Goal: Information Seeking & Learning: Learn about a topic

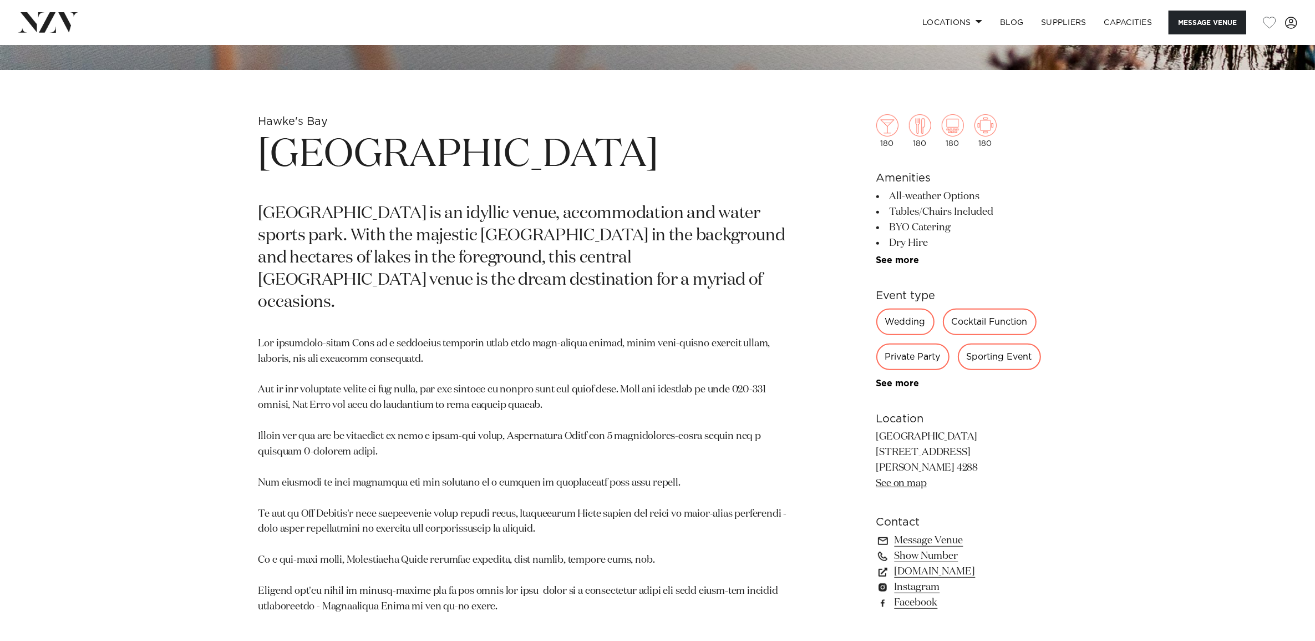
scroll to position [610, 0]
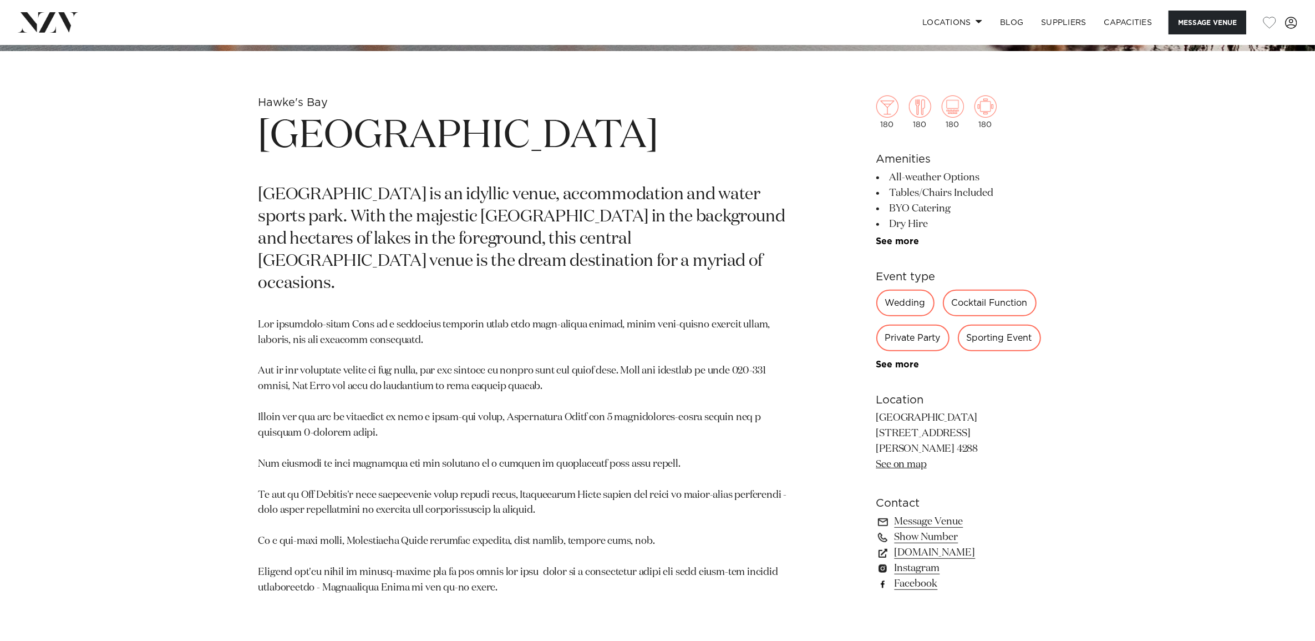
click at [924, 512] on link "Facebook" at bounding box center [967, 584] width 181 height 16
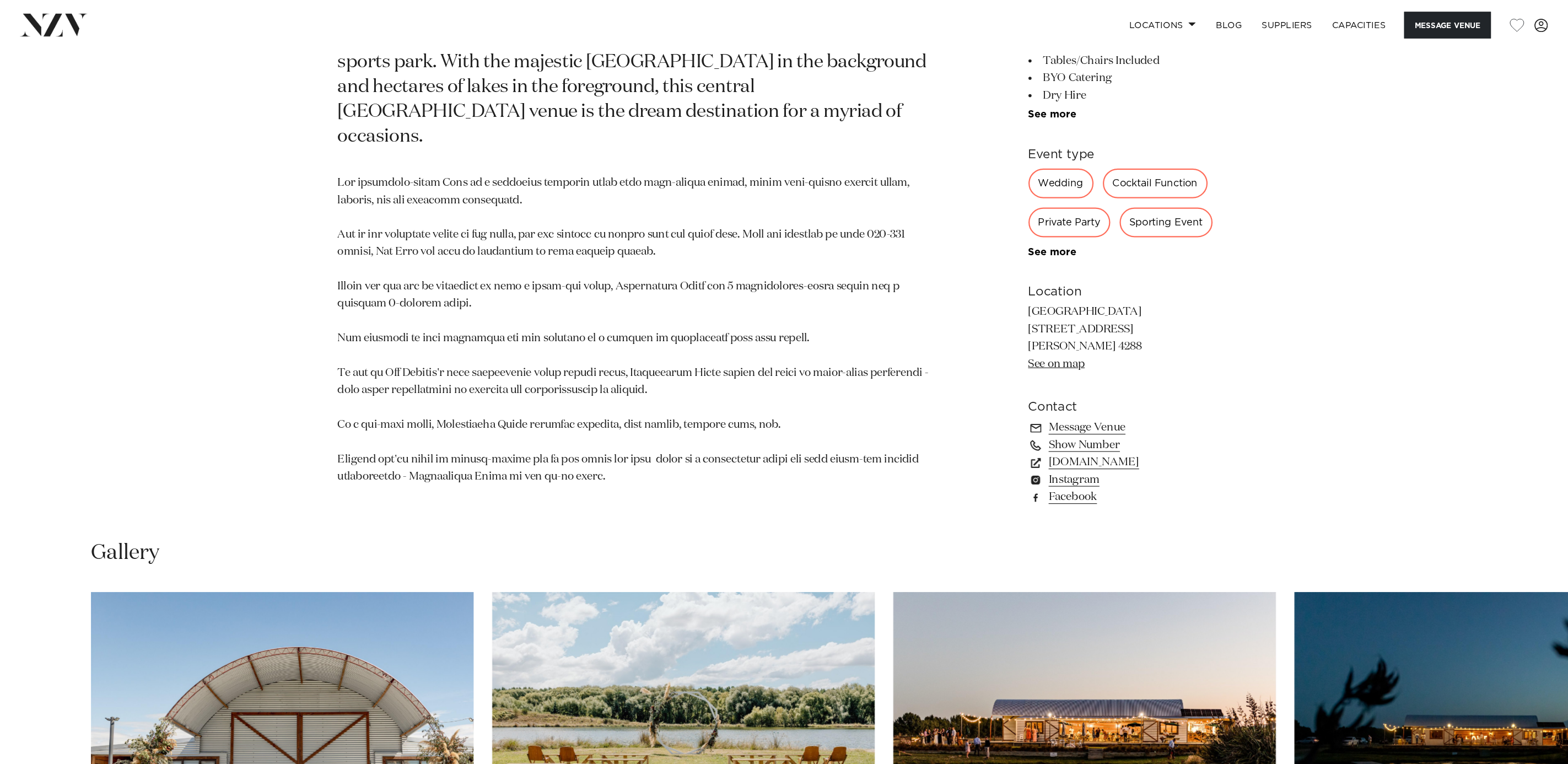
scroll to position [1038, 0]
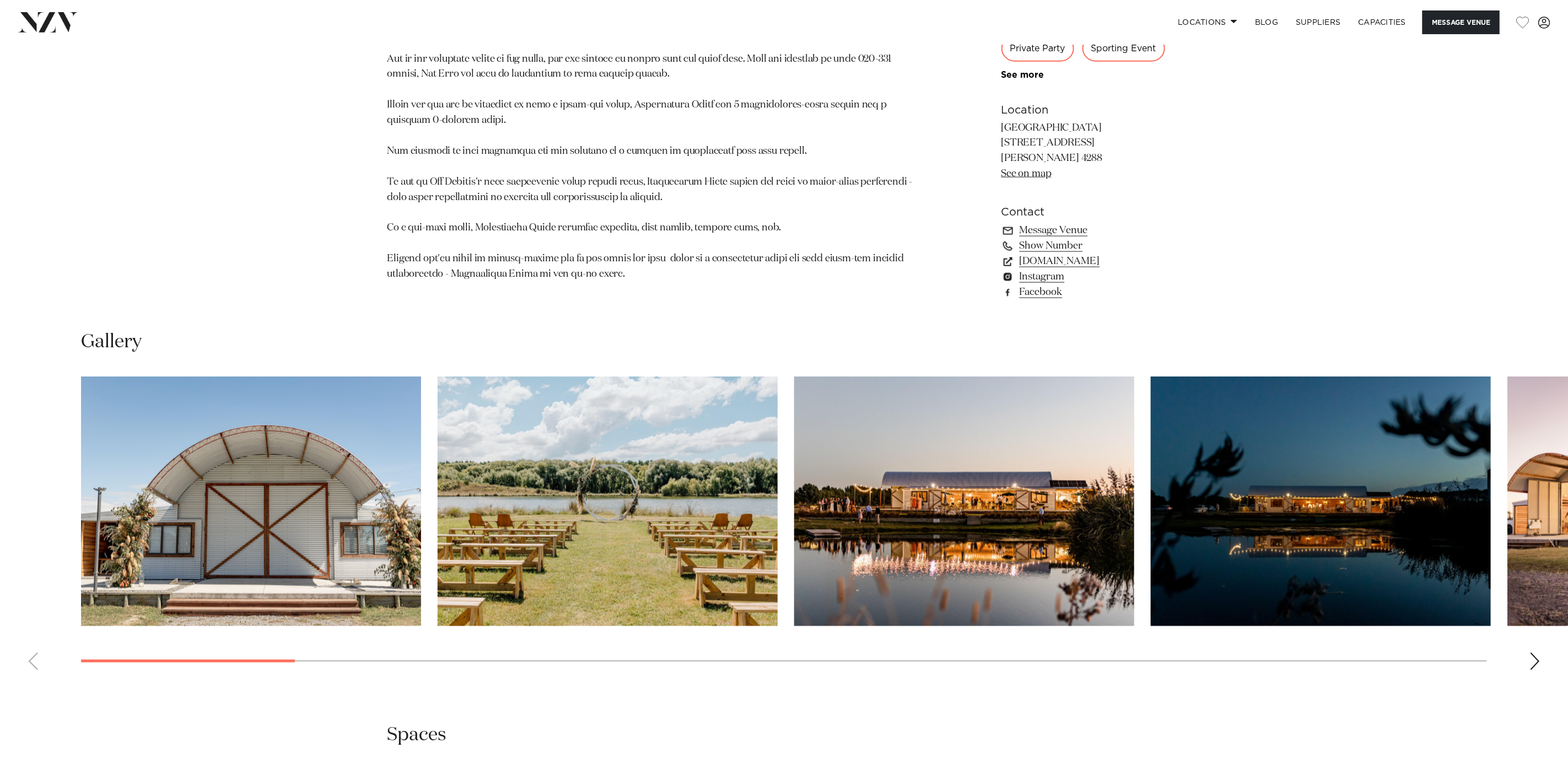
click at [1045, 509] on div "Next slide" at bounding box center [1535, 662] width 11 height 18
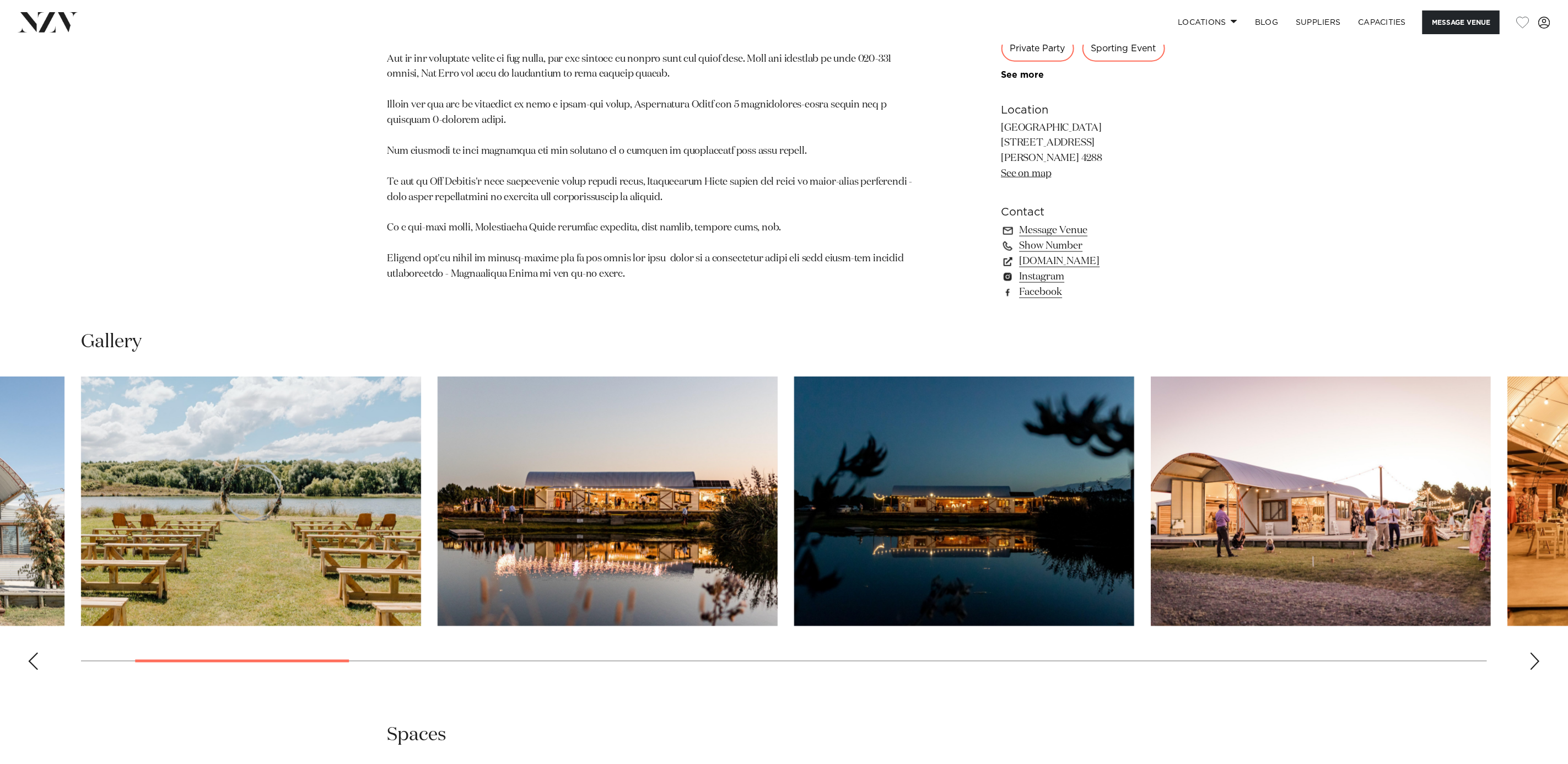
click at [1045, 509] on div "Next slide" at bounding box center [1535, 662] width 11 height 18
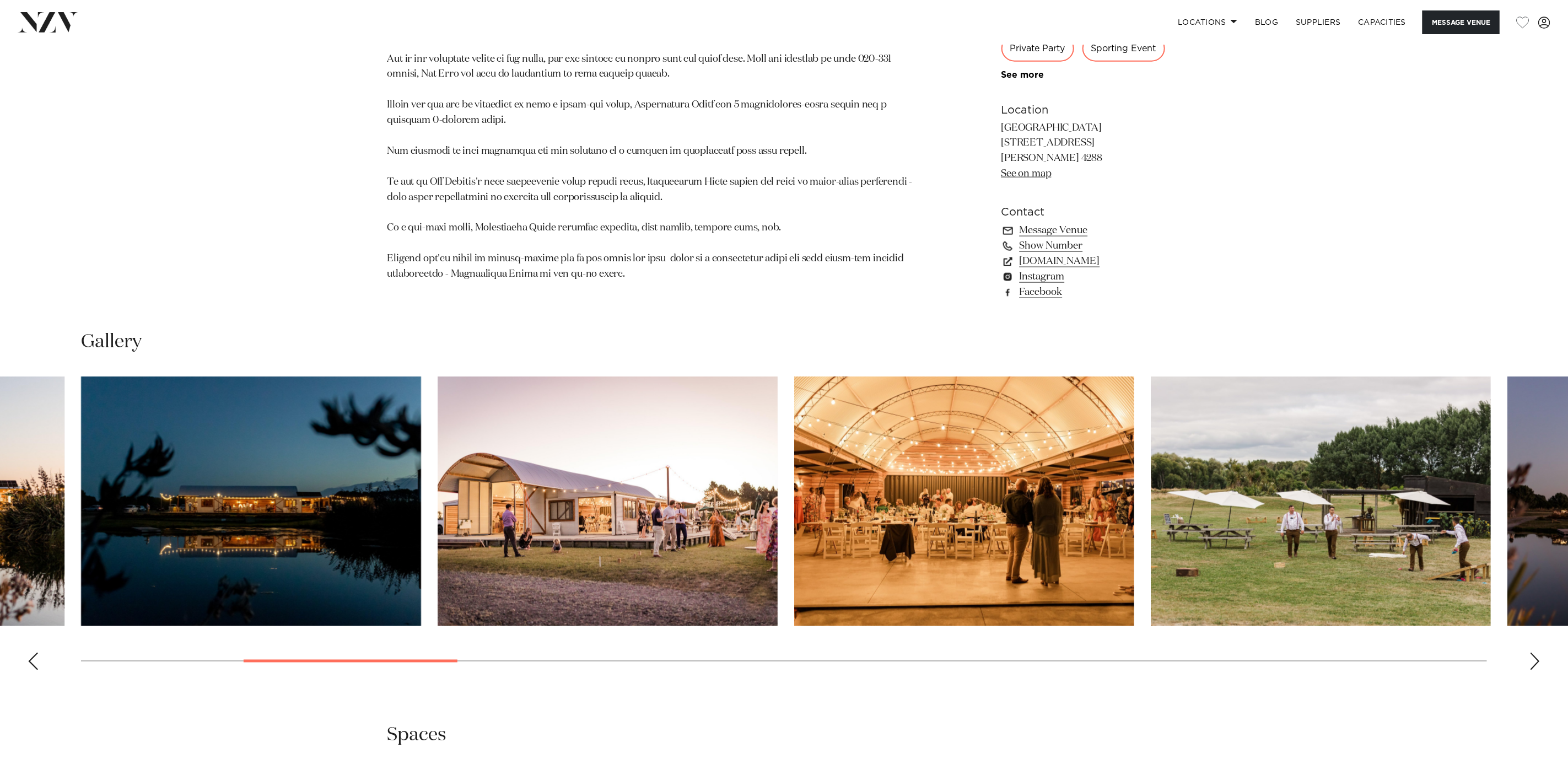
click at [1045, 509] on div "Next slide" at bounding box center [1535, 662] width 11 height 18
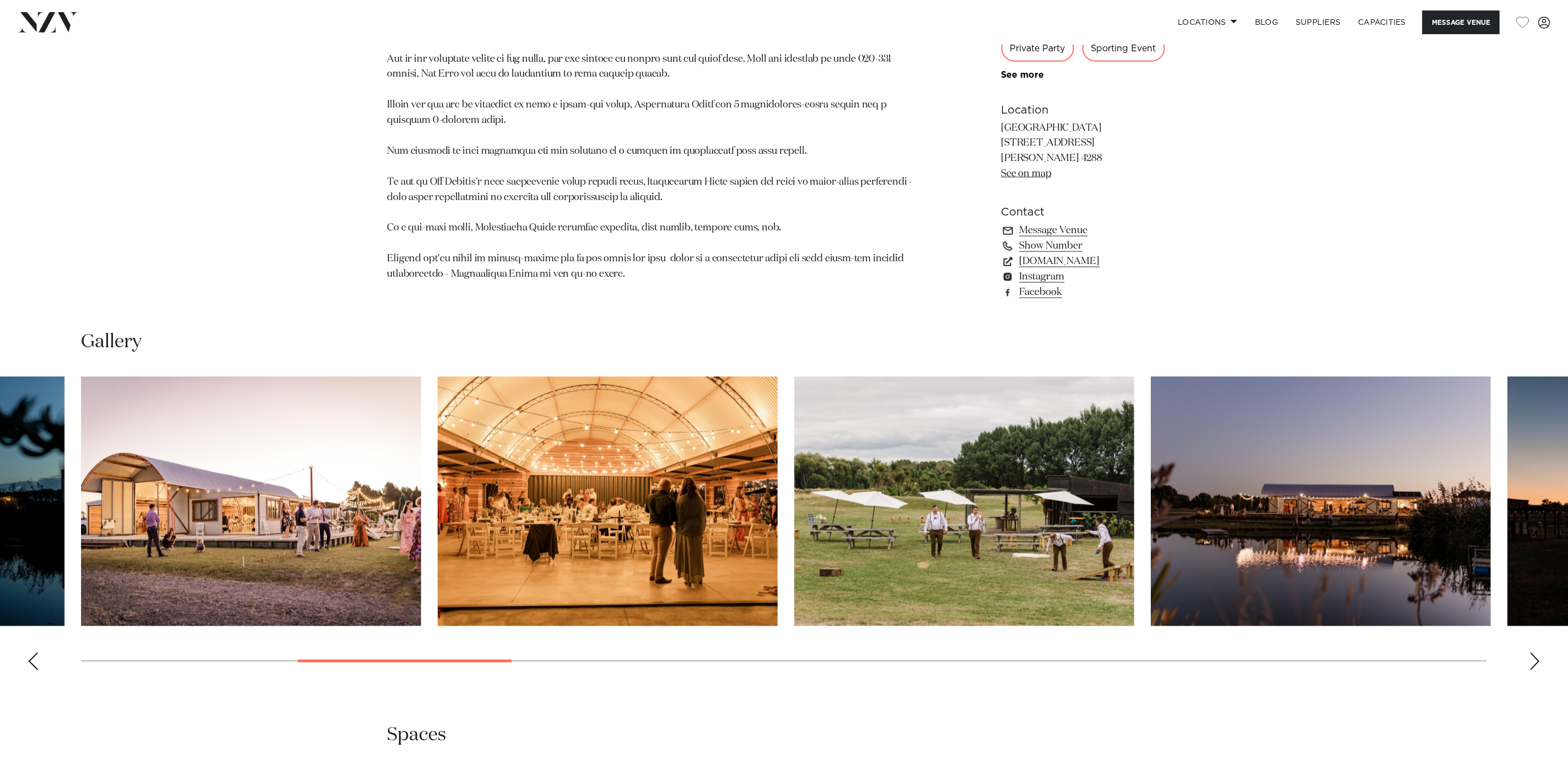
click at [1045, 509] on div "Next slide" at bounding box center [1535, 662] width 11 height 18
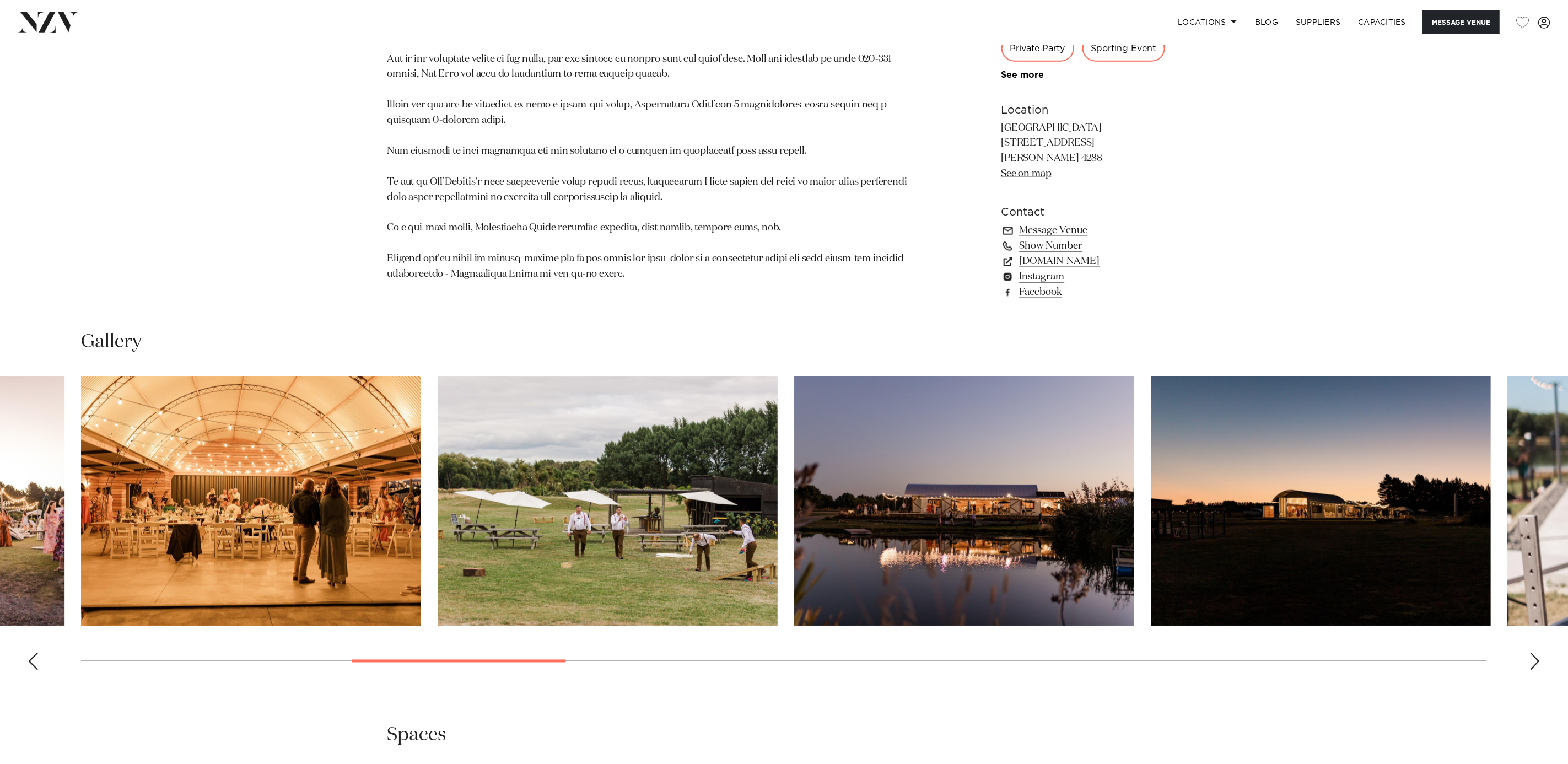
click at [1045, 509] on div "Next slide" at bounding box center [1535, 662] width 11 height 18
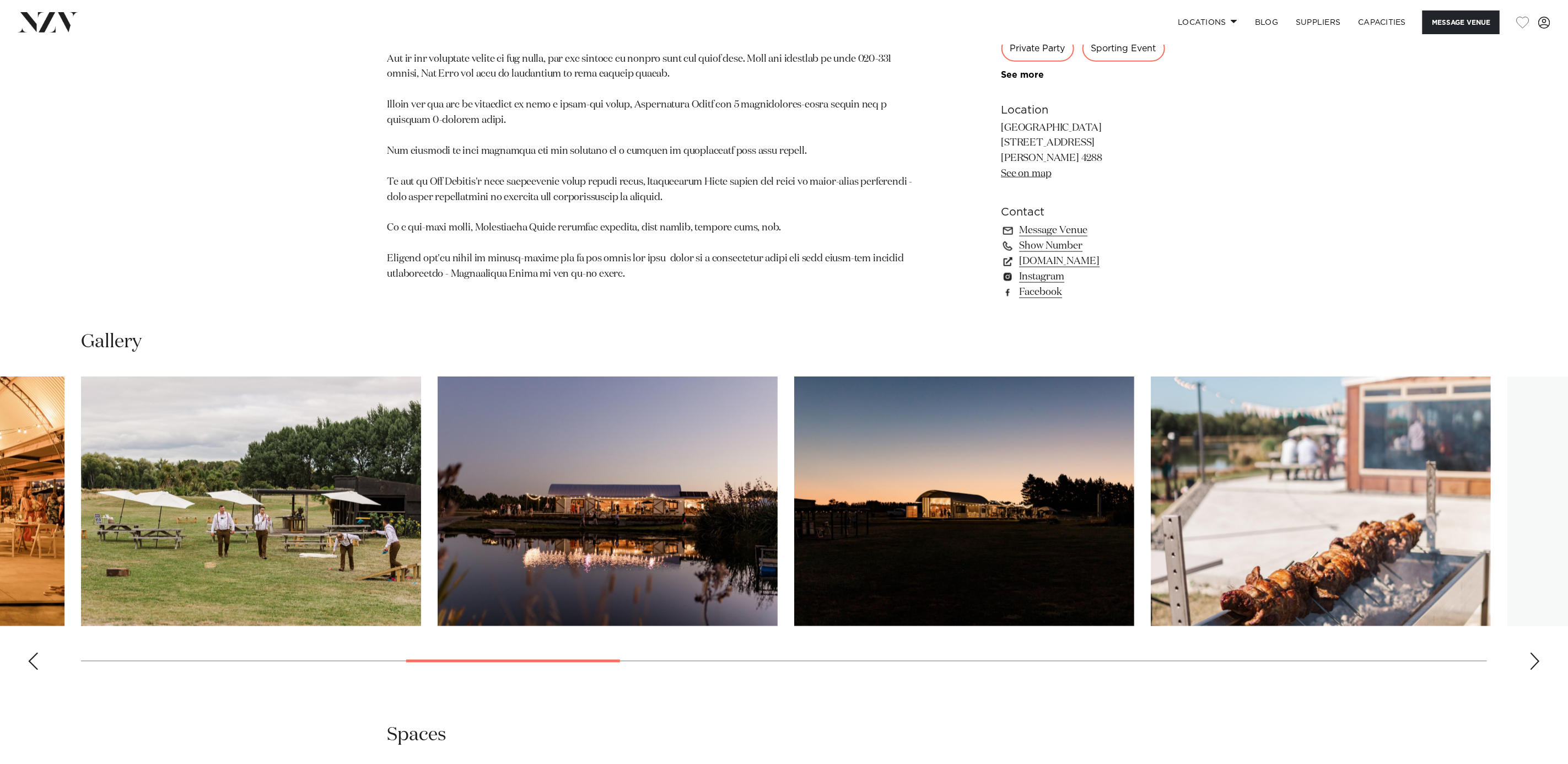
click at [1045, 509] on div "Next slide" at bounding box center [1535, 662] width 11 height 18
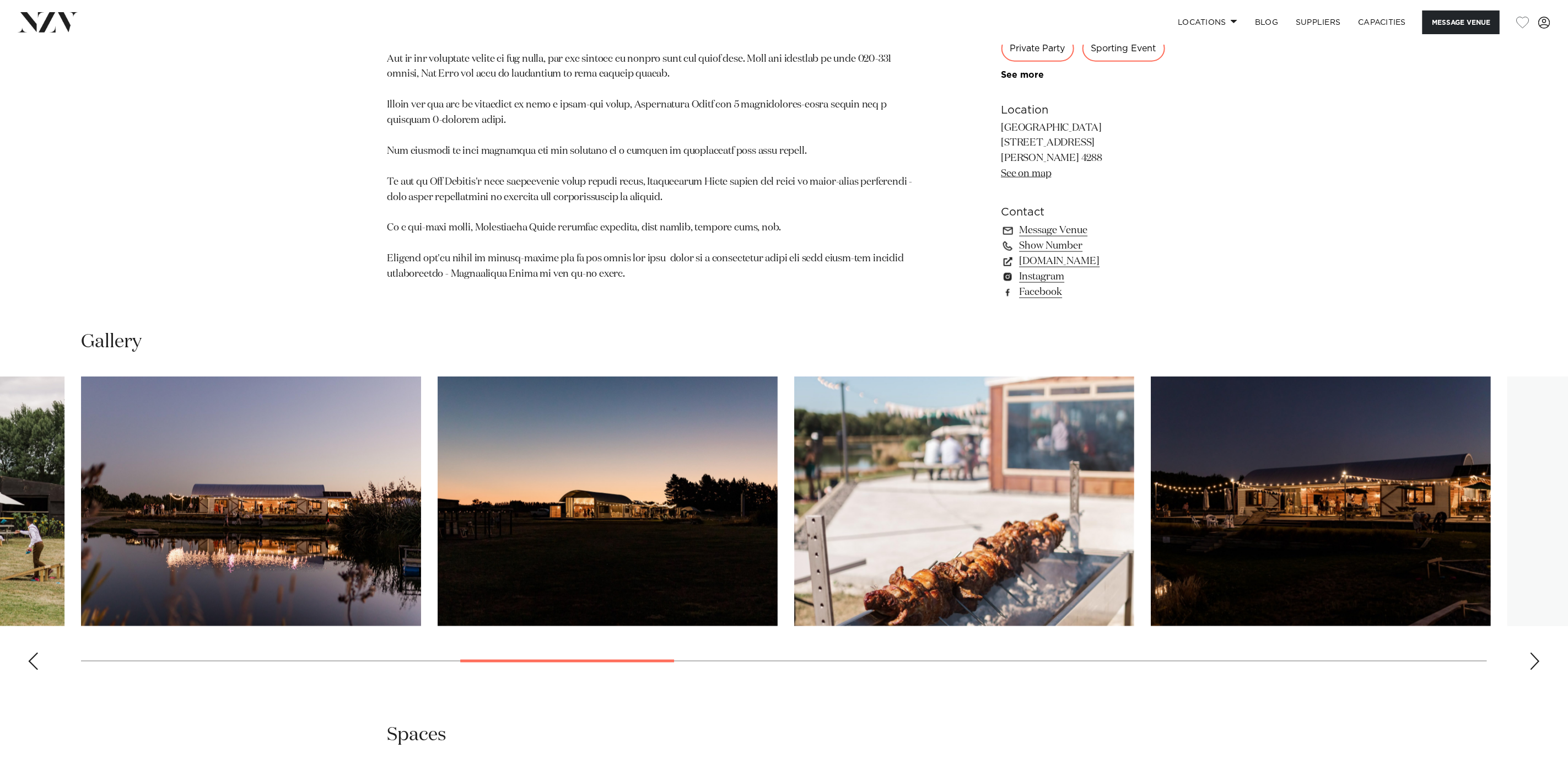
click at [1045, 509] on div "Next slide" at bounding box center [1535, 662] width 11 height 18
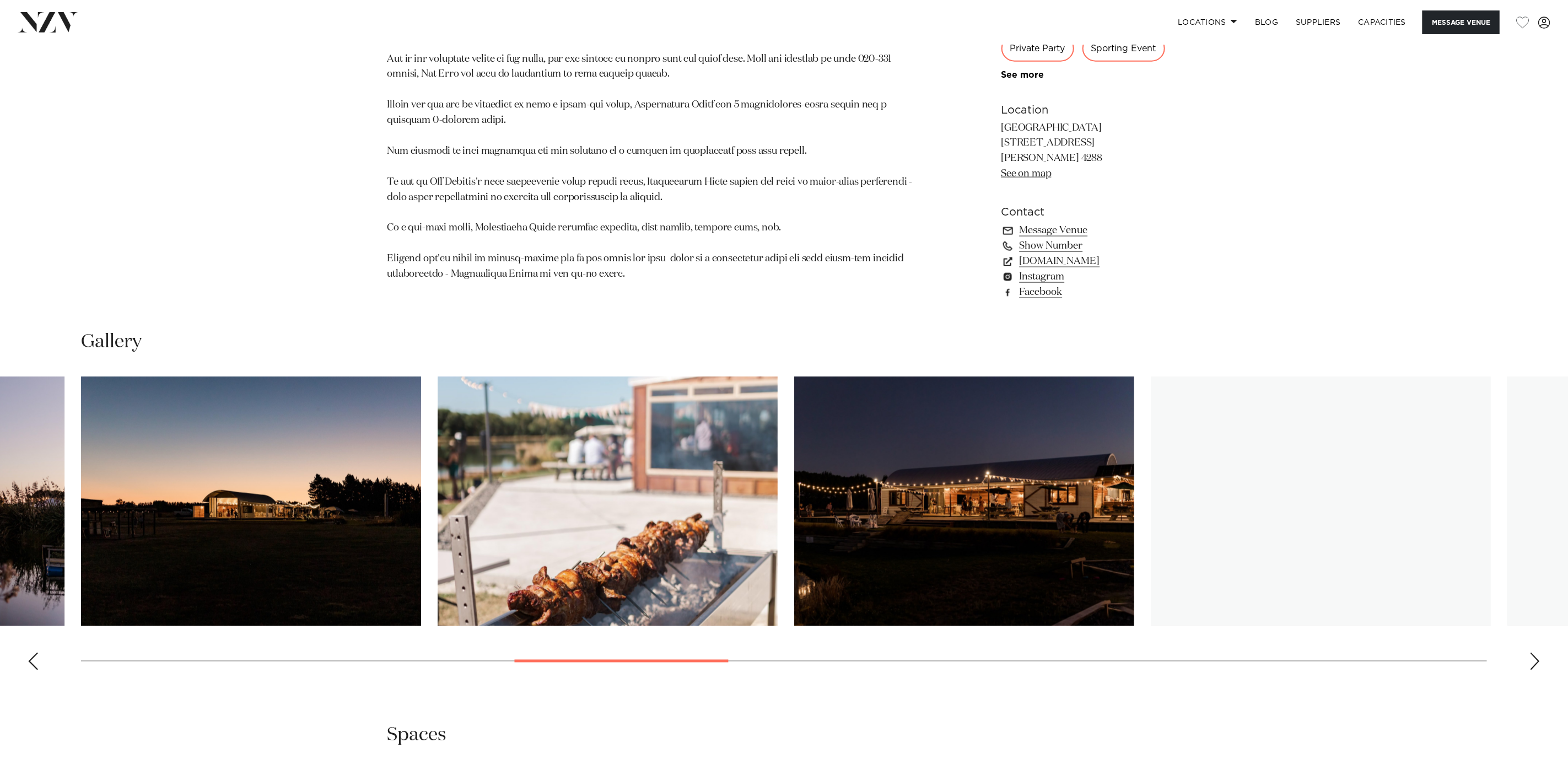
click at [1045, 509] on div "Next slide" at bounding box center [1535, 662] width 11 height 18
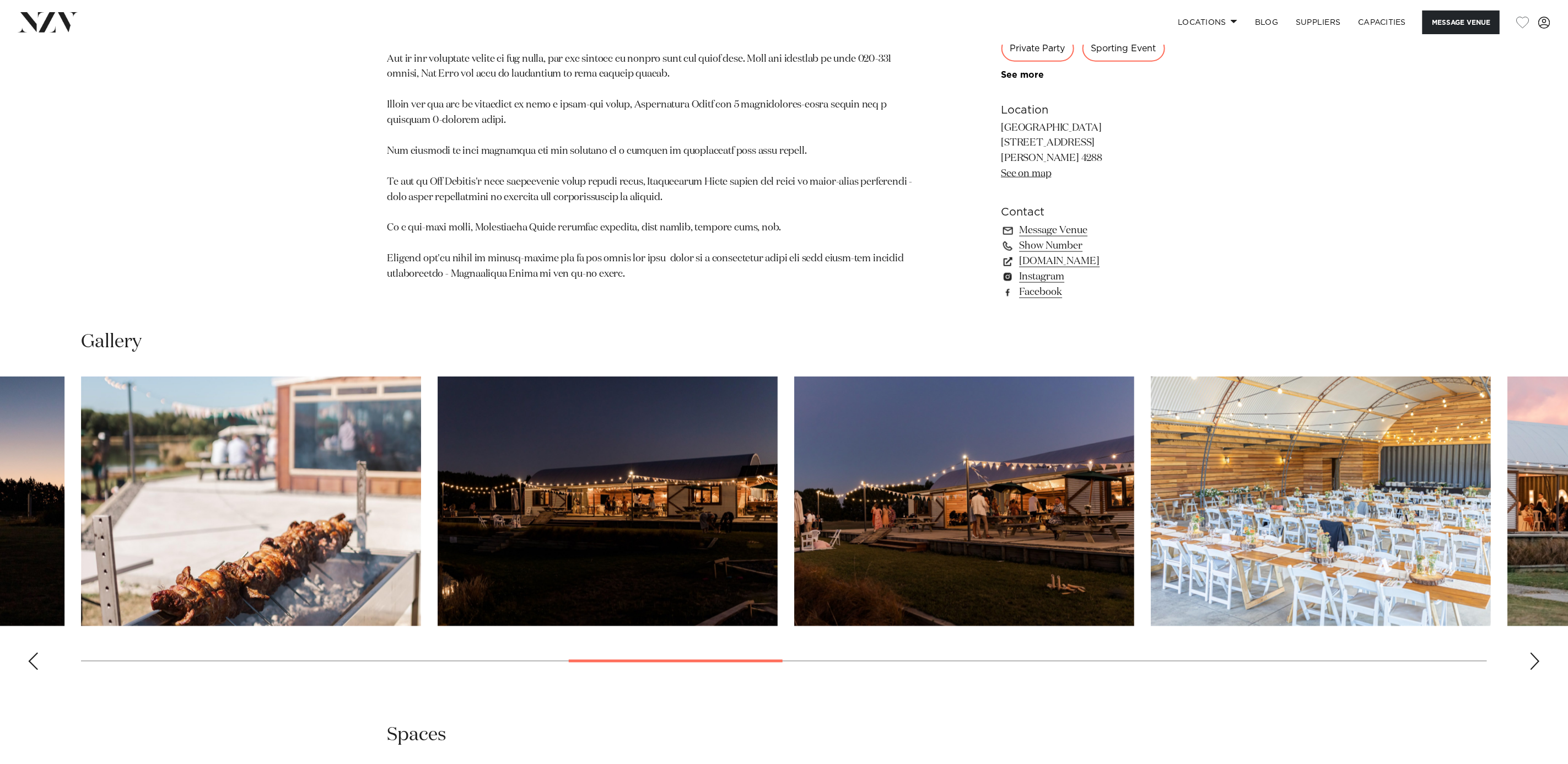
click at [1045, 509] on div "Next slide" at bounding box center [1535, 662] width 11 height 18
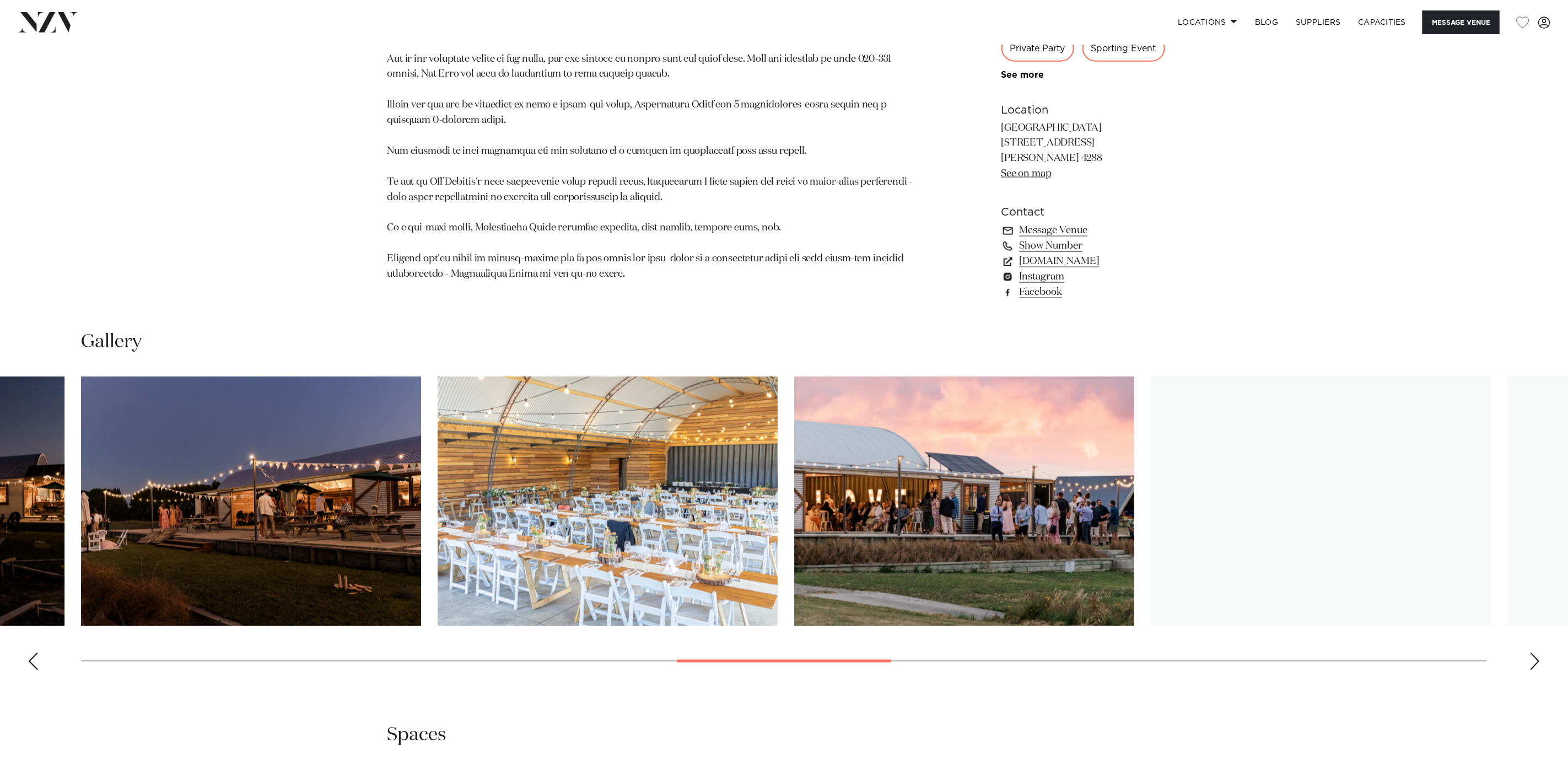
click at [1045, 509] on div "Next slide" at bounding box center [1535, 662] width 11 height 18
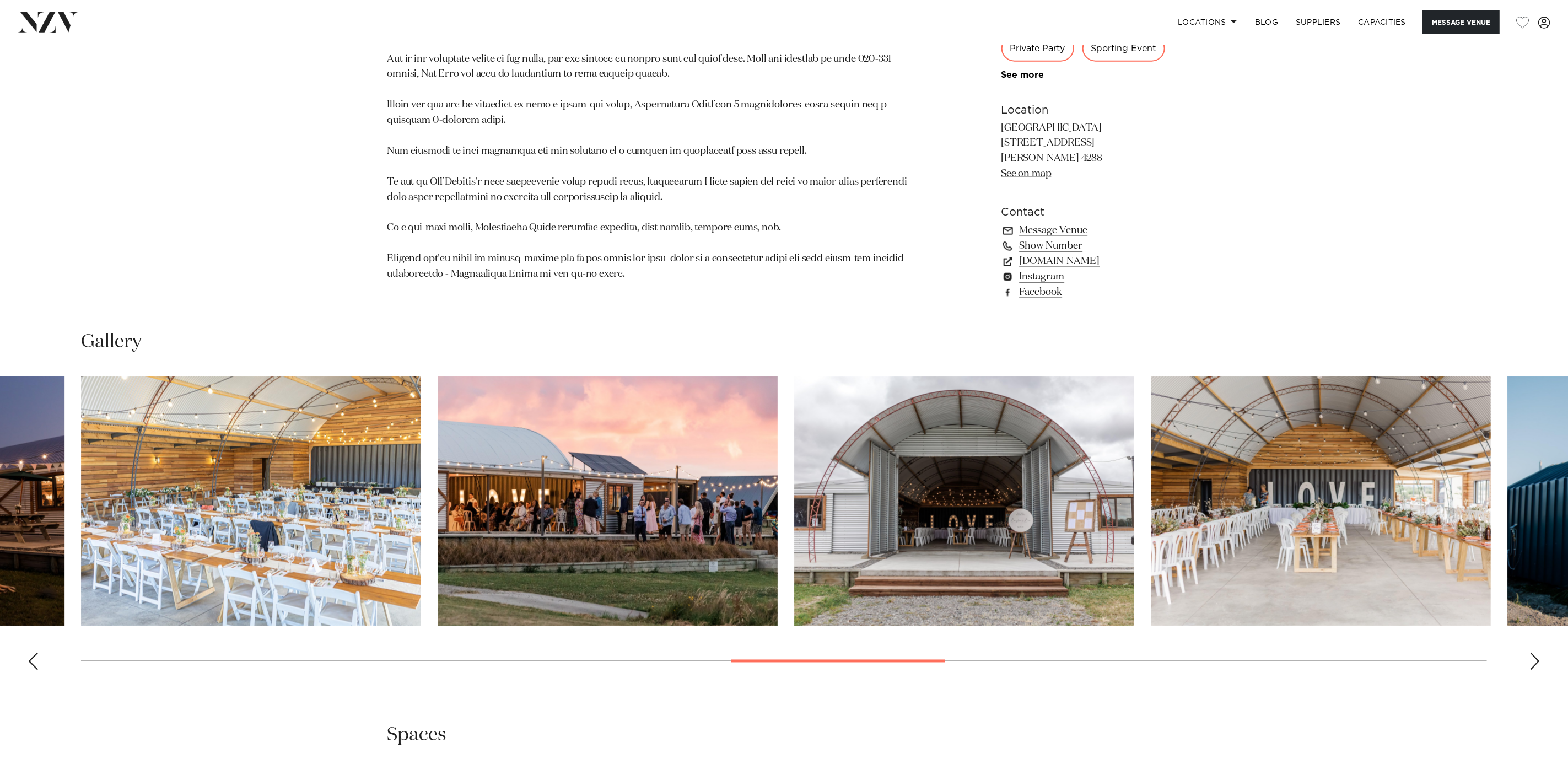
click at [1045, 509] on div "Next slide" at bounding box center [1535, 662] width 11 height 18
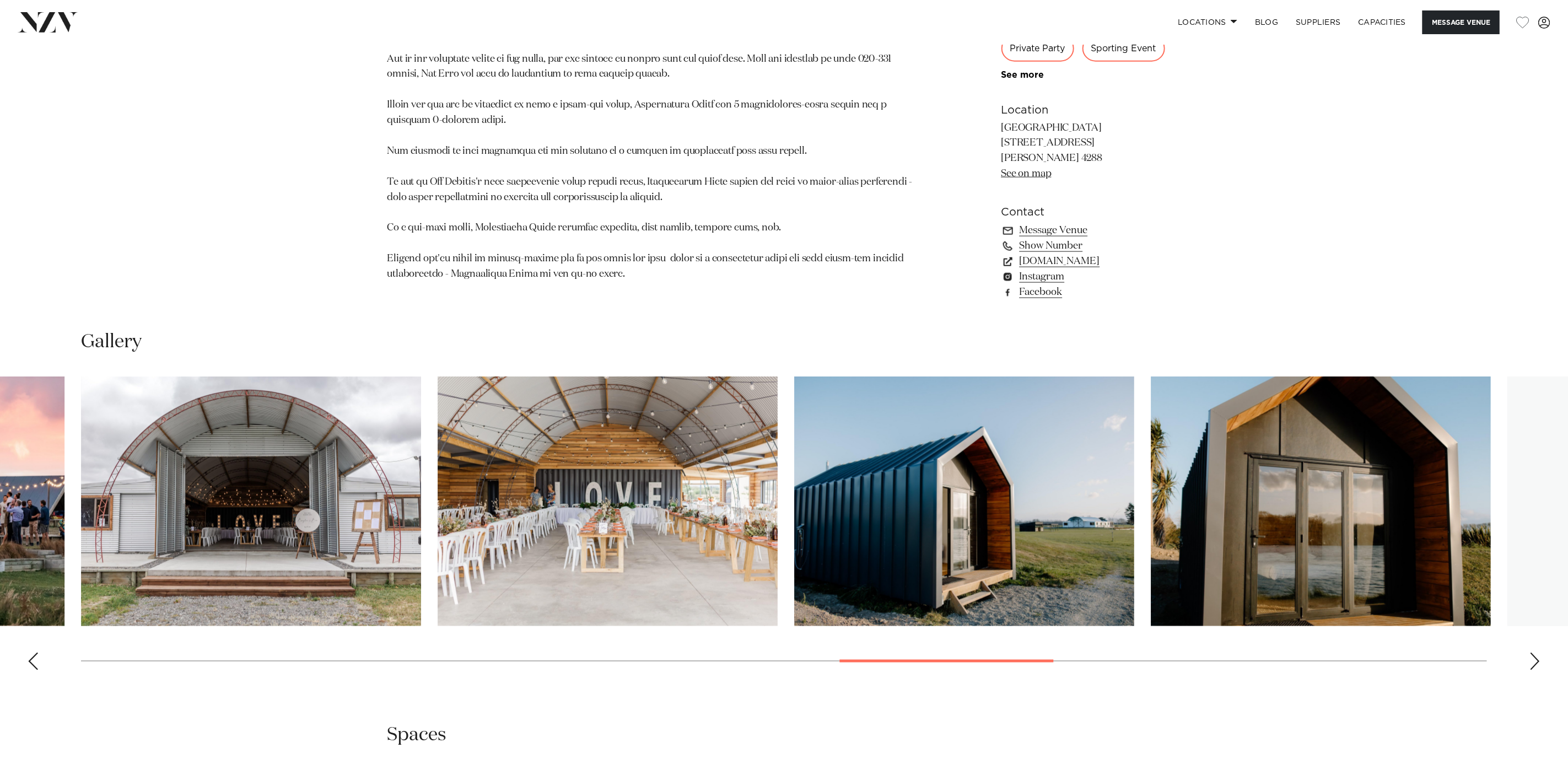
click at [1045, 509] on div "Next slide" at bounding box center [1535, 662] width 11 height 18
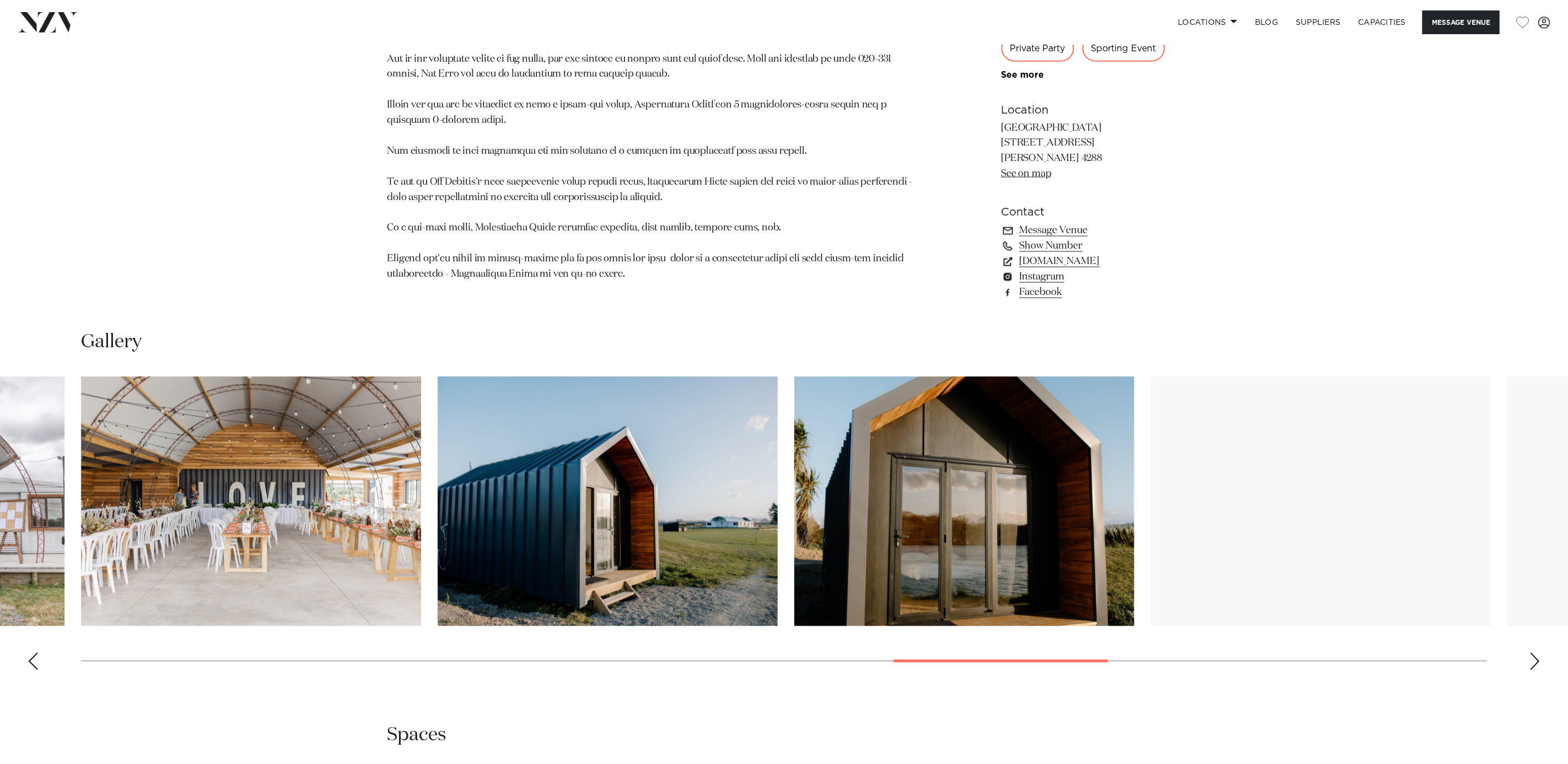
click at [1045, 509] on div "Next slide" at bounding box center [1535, 662] width 11 height 18
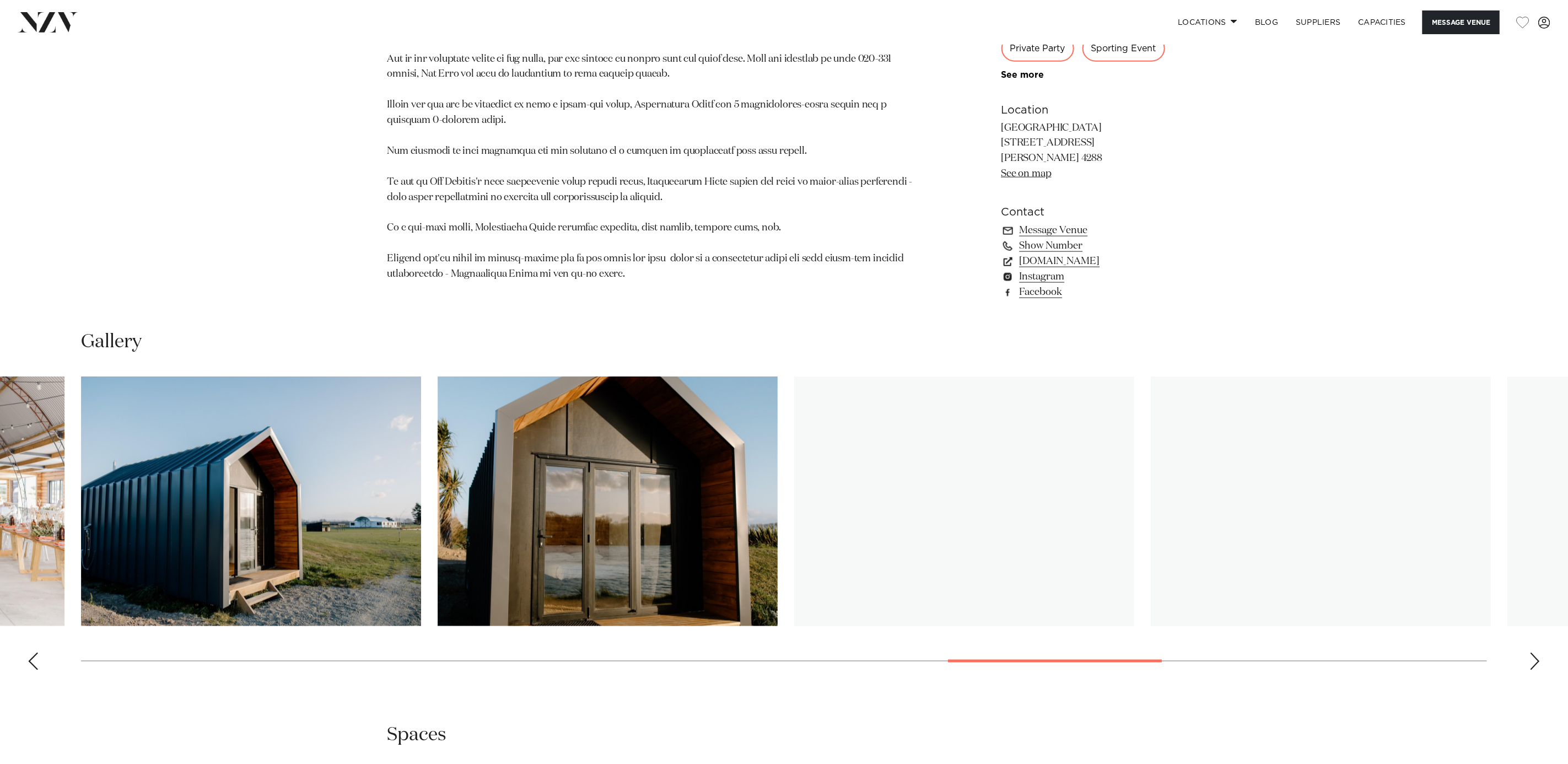
click at [1045, 509] on div "Next slide" at bounding box center [1535, 662] width 11 height 18
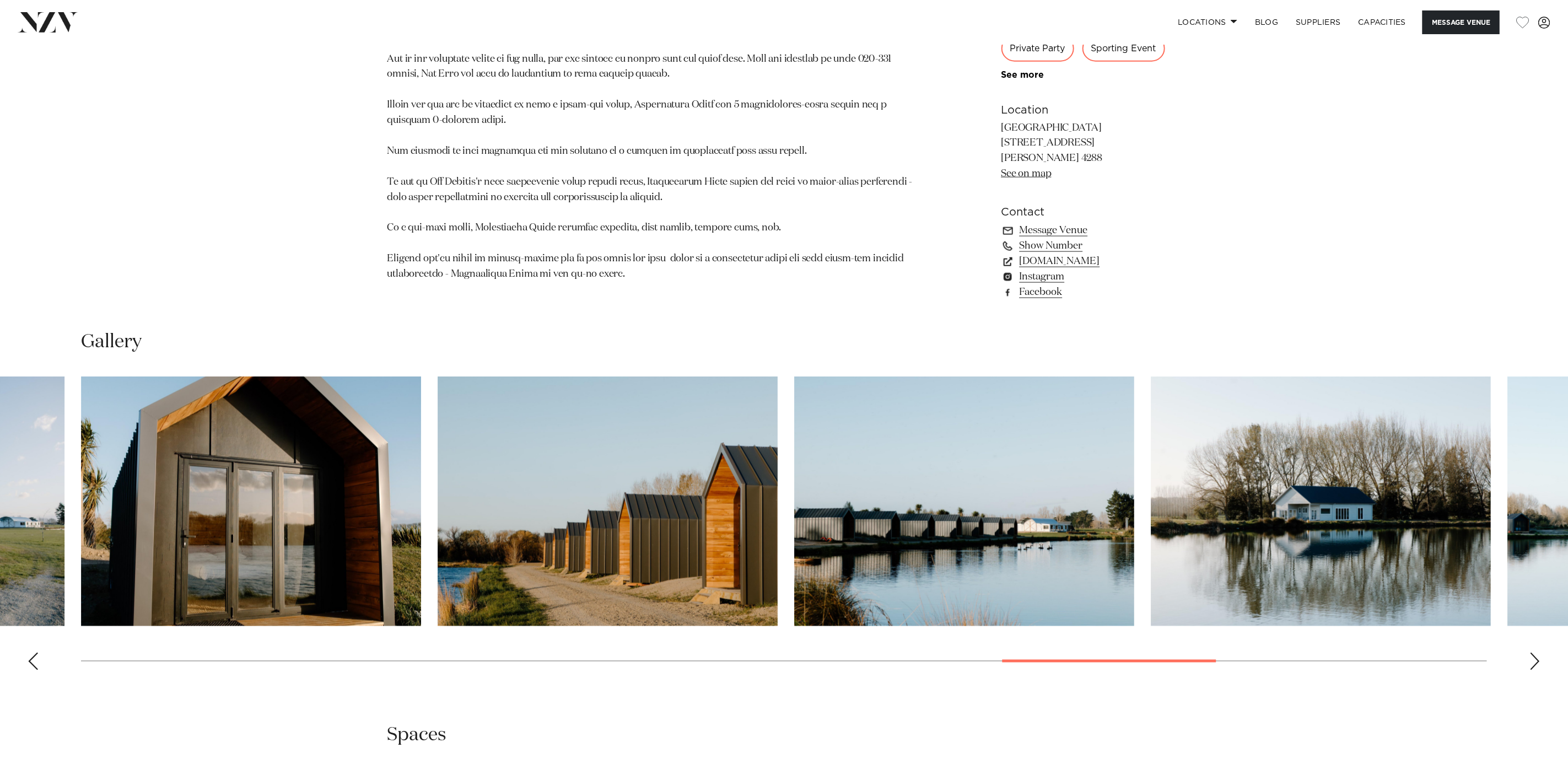
scroll to position [956, 0]
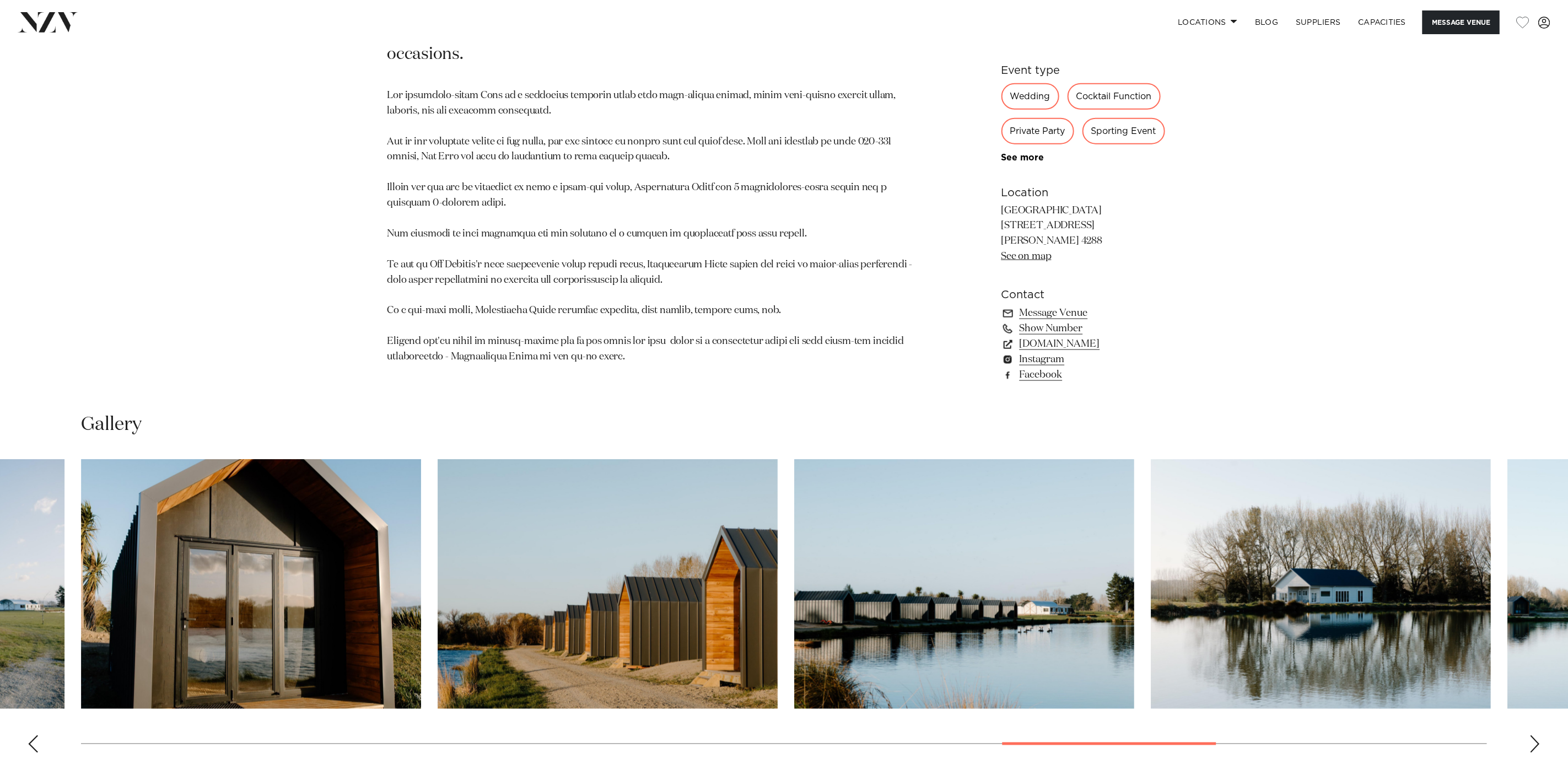
click at [1045, 190] on h6 "Location" at bounding box center [1091, 193] width 180 height 17
click at [325, 509] on img "18 / 26" at bounding box center [251, 583] width 340 height 249
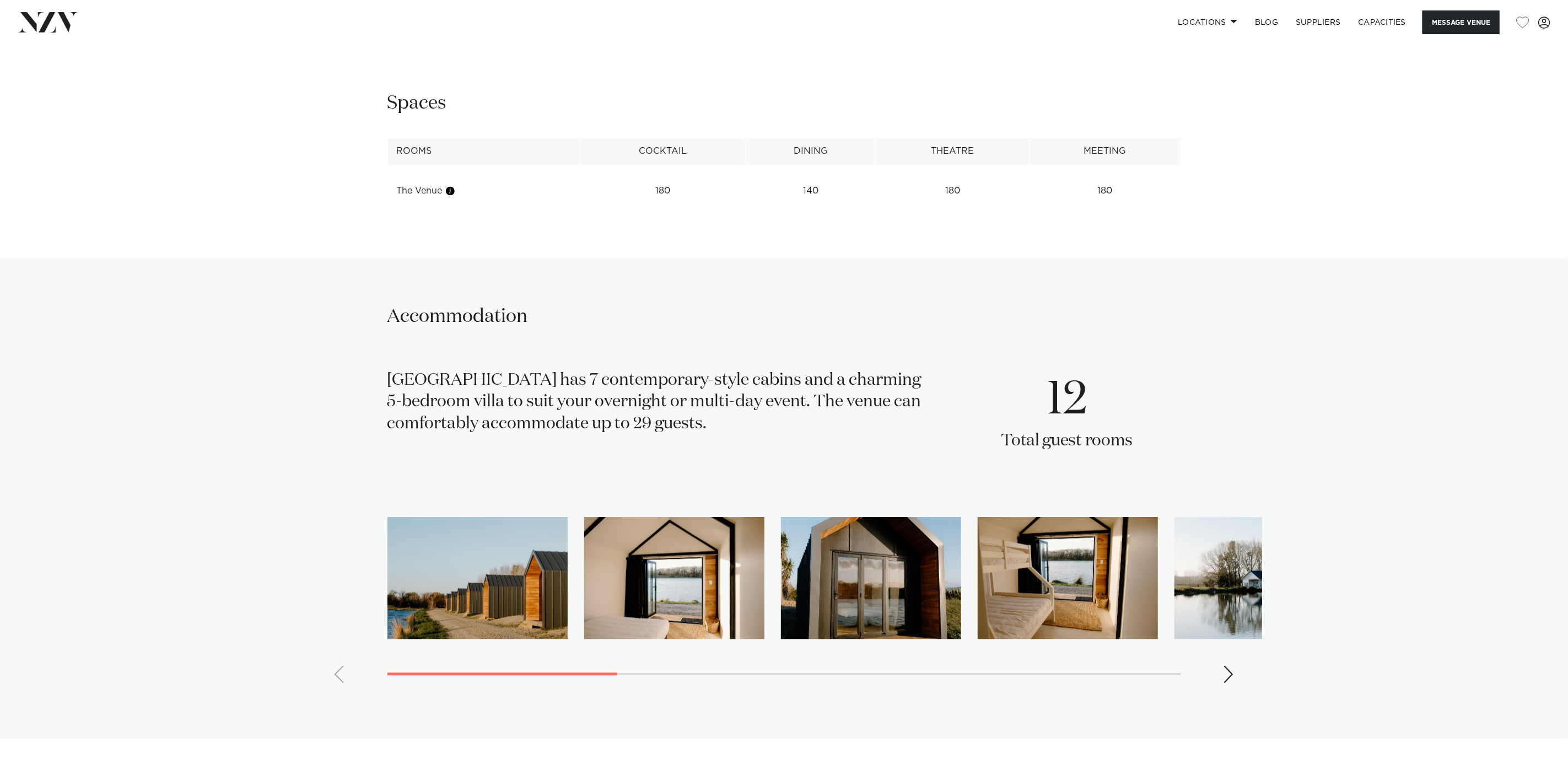
scroll to position [1700, 0]
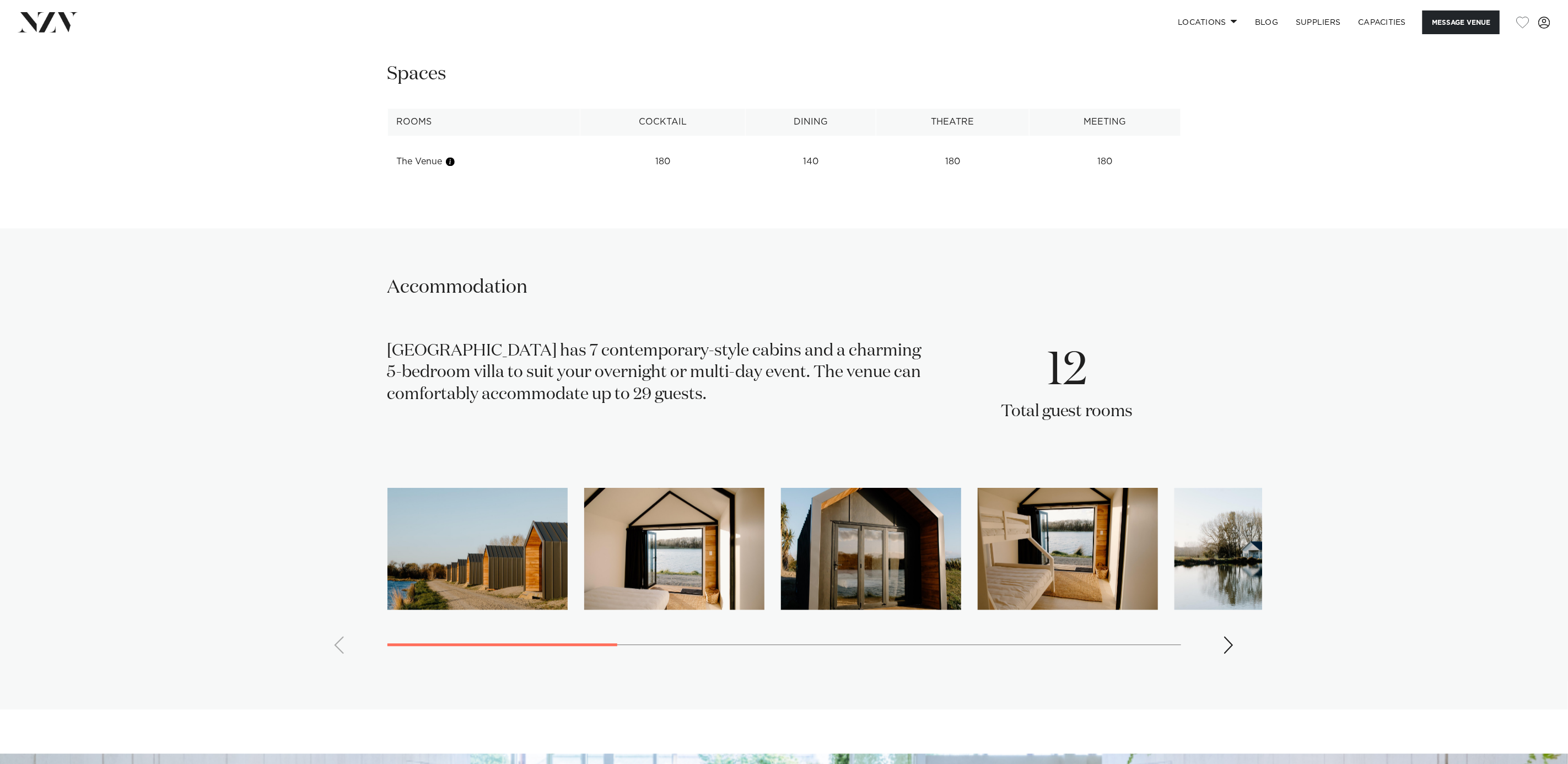
click at [1045, 509] on div "Next slide" at bounding box center [1229, 645] width 11 height 18
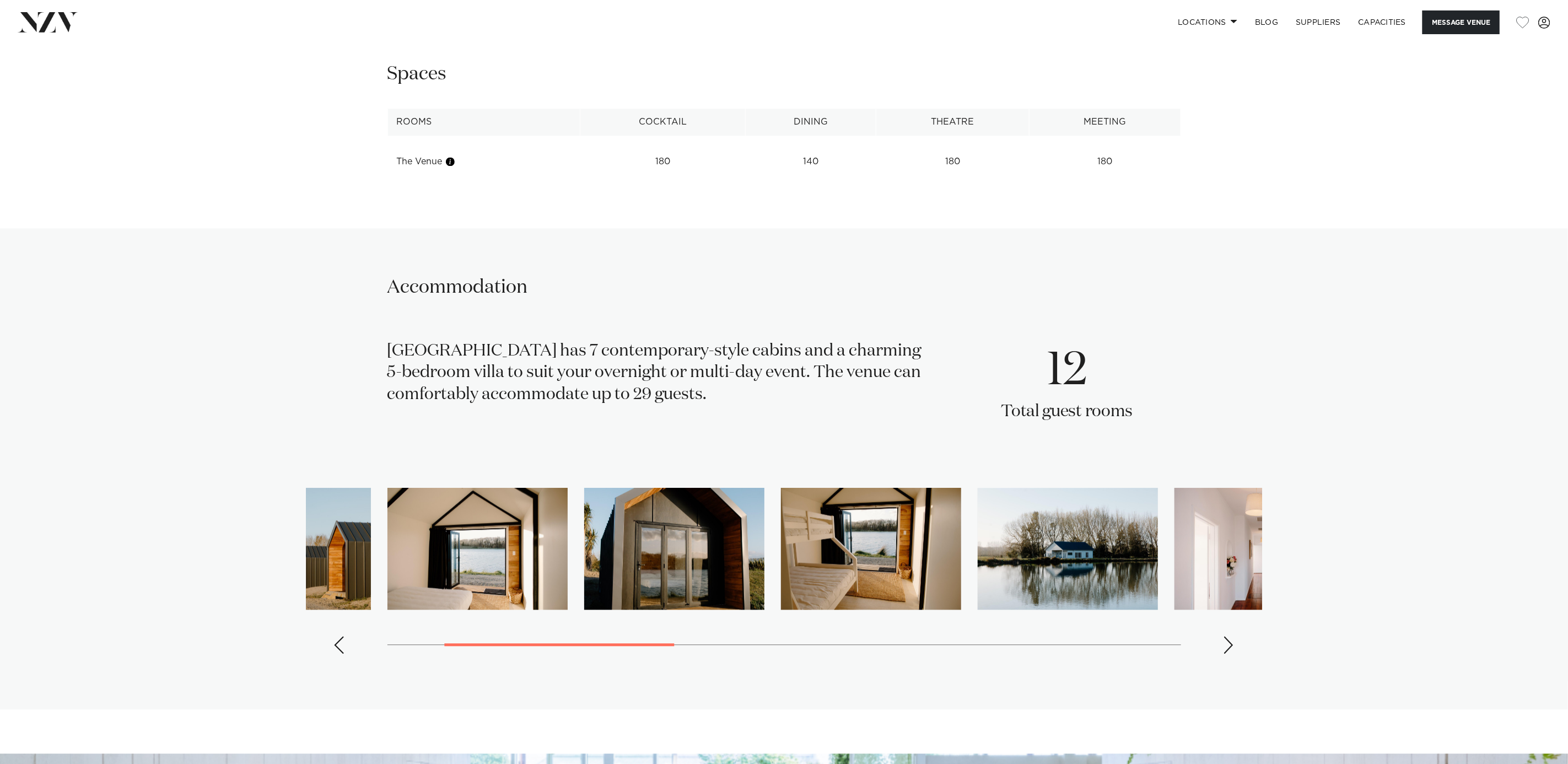
click at [1045, 509] on div "Next slide" at bounding box center [1229, 645] width 11 height 18
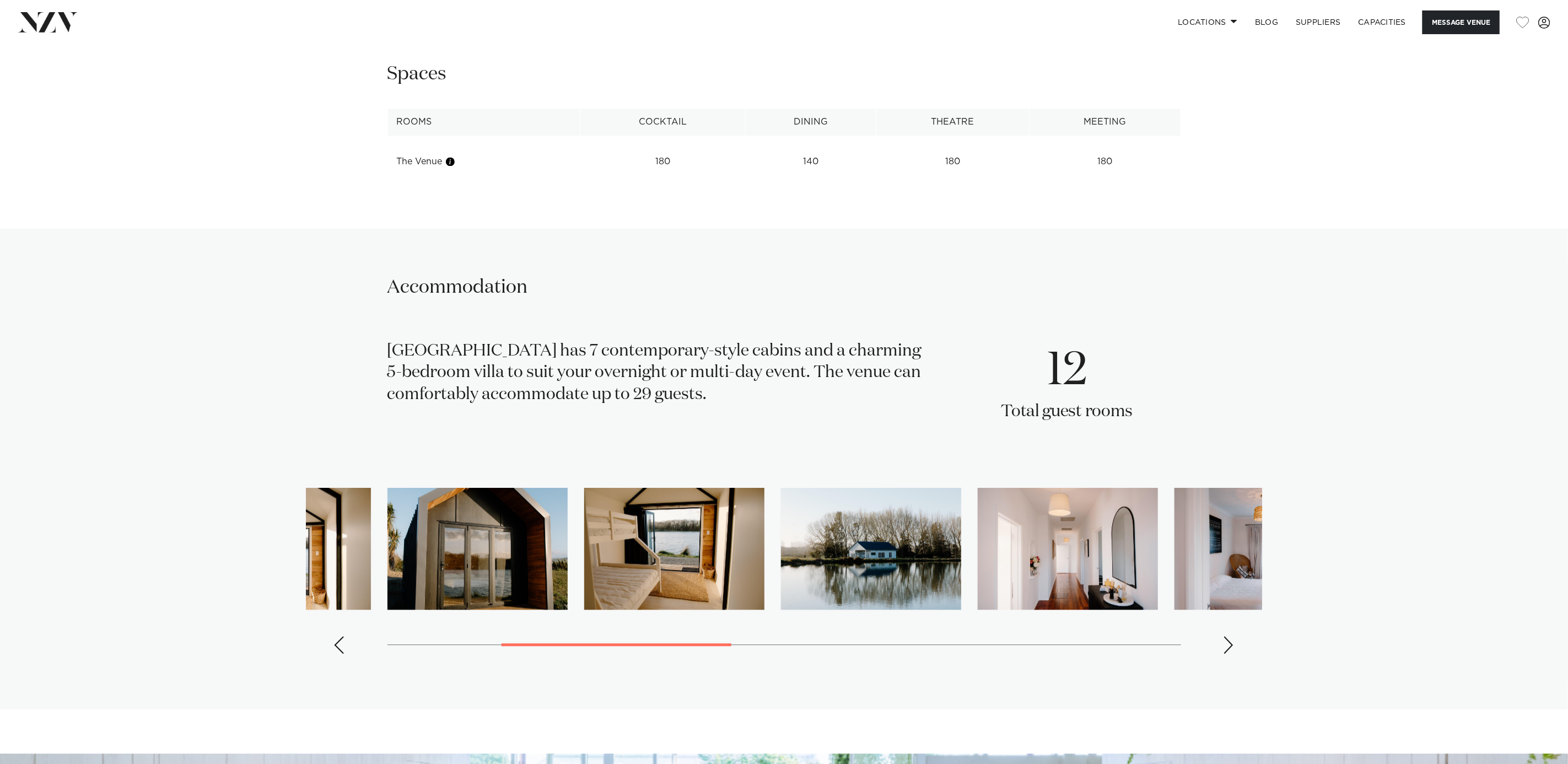
click at [1045, 509] on div "Next slide" at bounding box center [1229, 645] width 11 height 18
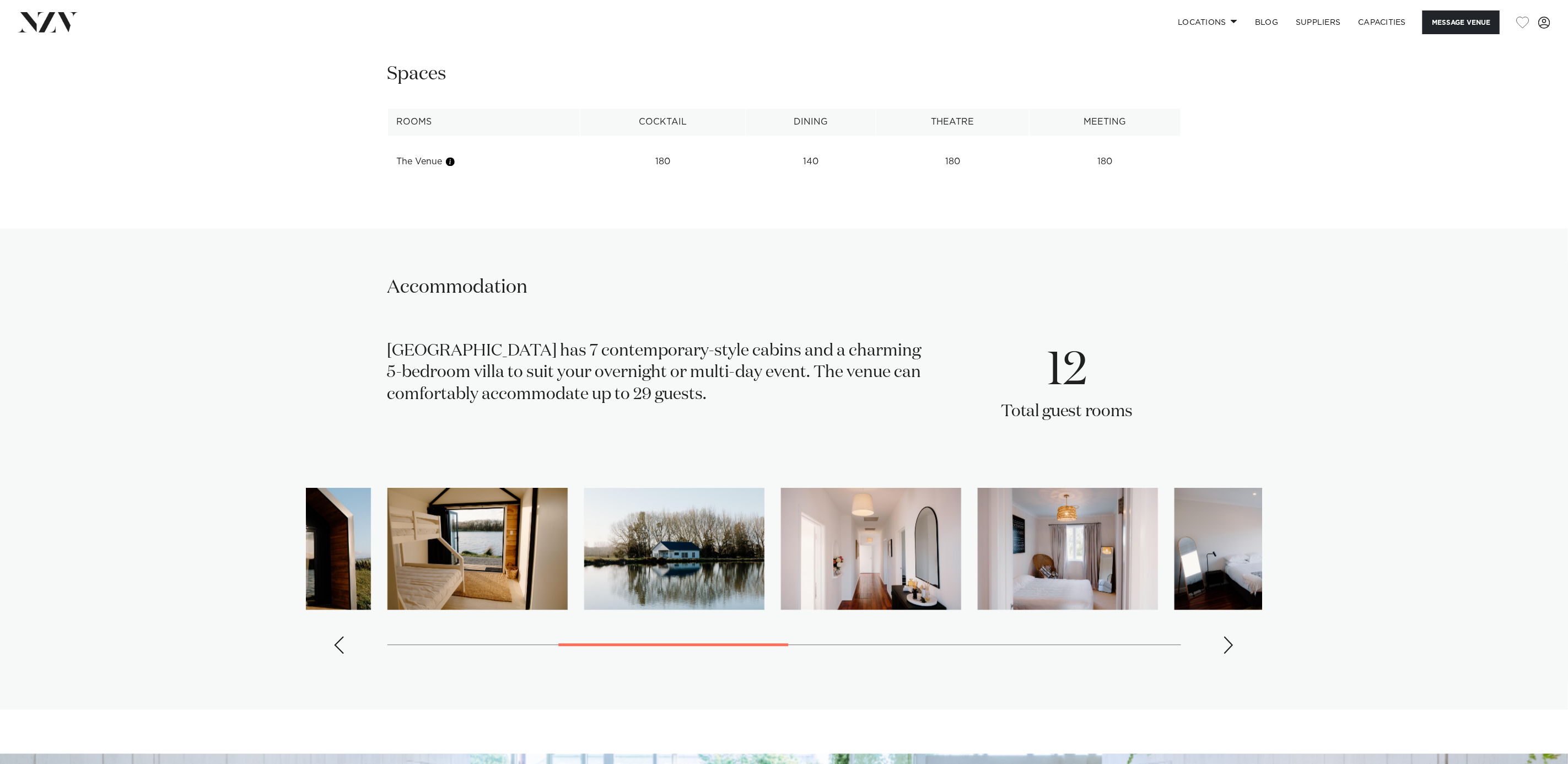
click at [1045, 509] on div "Next slide" at bounding box center [1229, 645] width 11 height 18
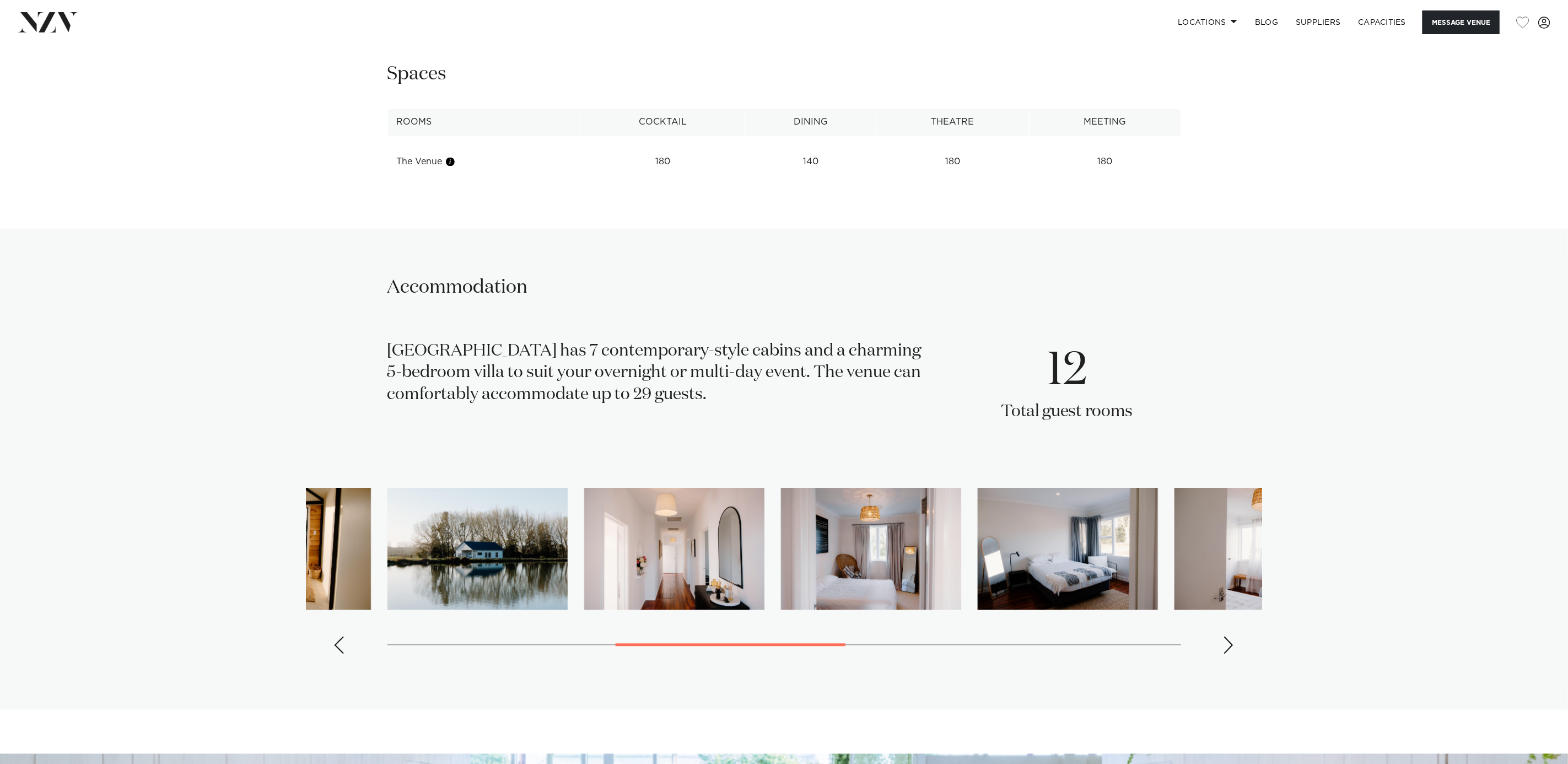
click at [1045, 509] on div "Next slide" at bounding box center [1229, 645] width 11 height 18
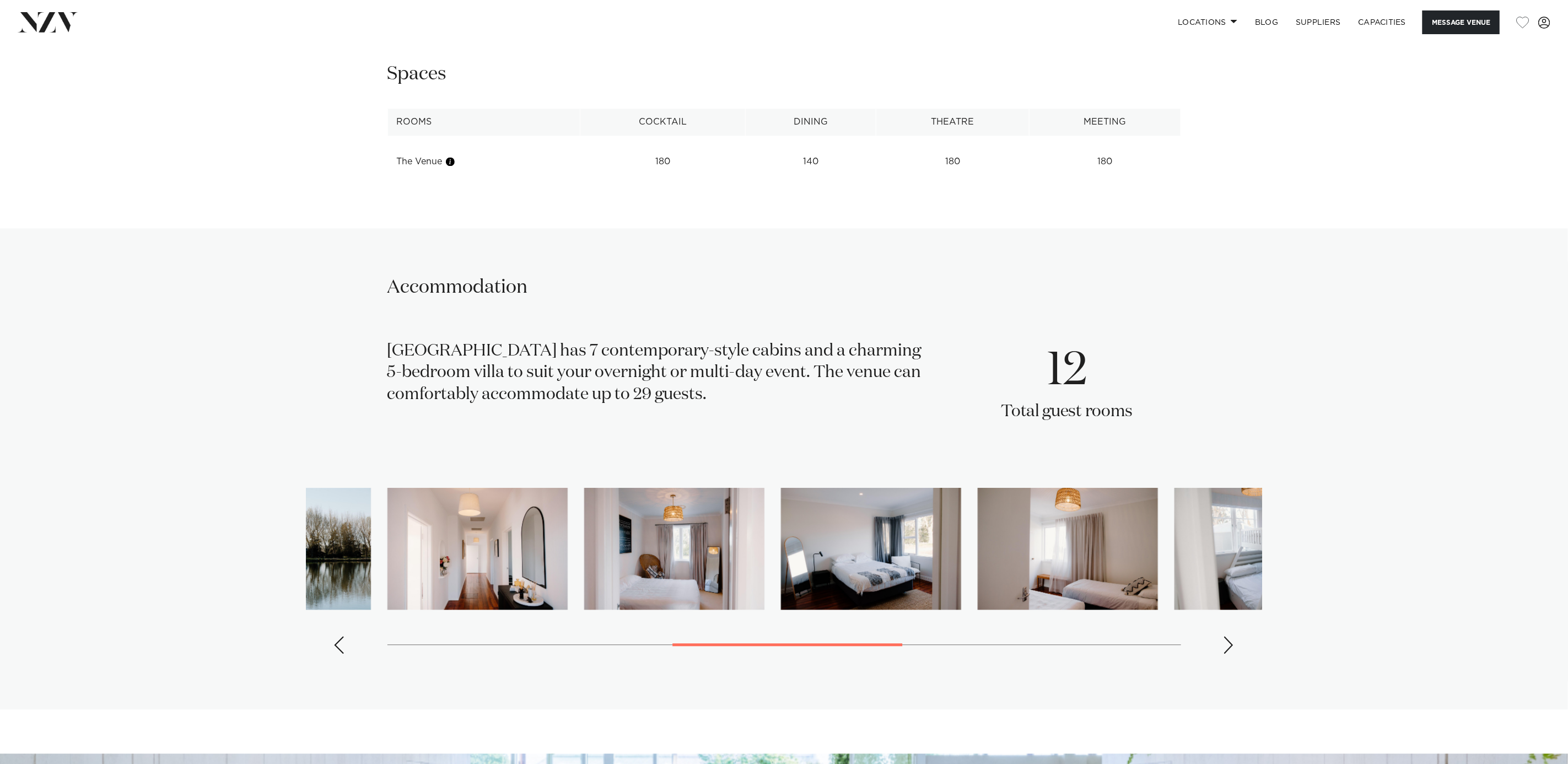
click at [1045, 509] on div "Next slide" at bounding box center [1229, 645] width 11 height 18
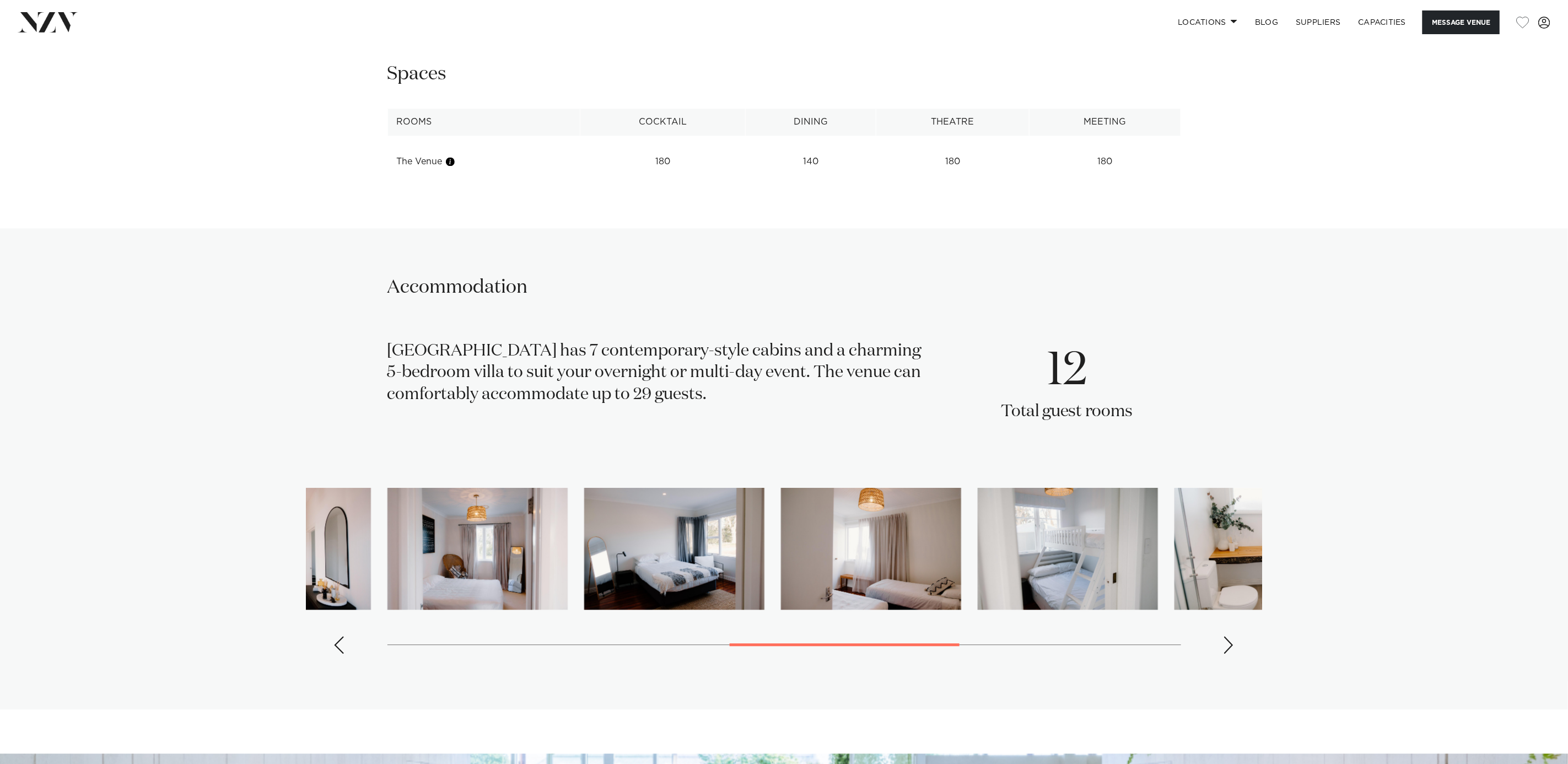
click at [1045, 509] on div "Next slide" at bounding box center [1229, 645] width 11 height 18
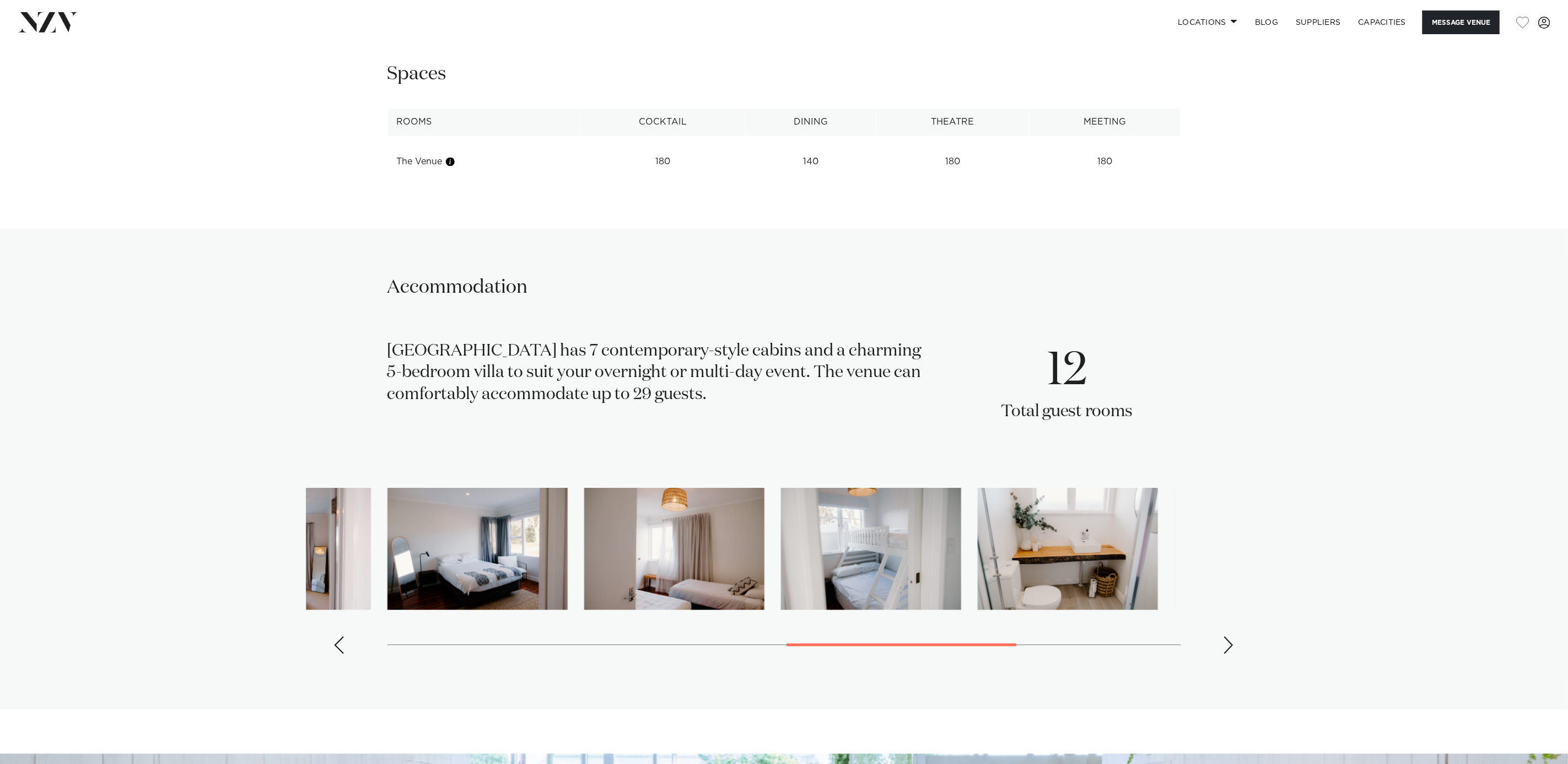
click at [1045, 509] on div "Next slide" at bounding box center [1229, 645] width 11 height 18
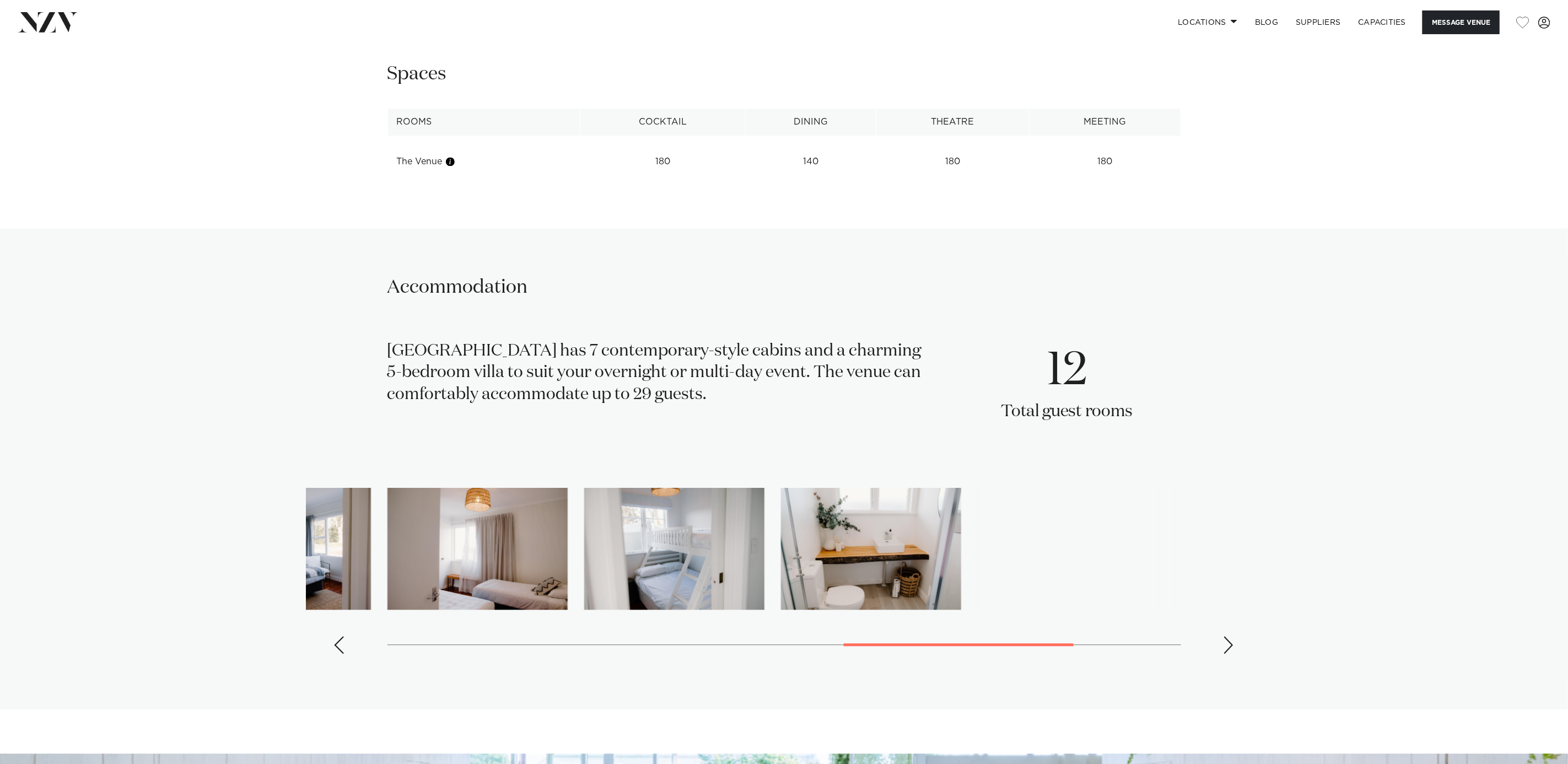
click at [1045, 509] on div "Next slide" at bounding box center [1229, 645] width 11 height 18
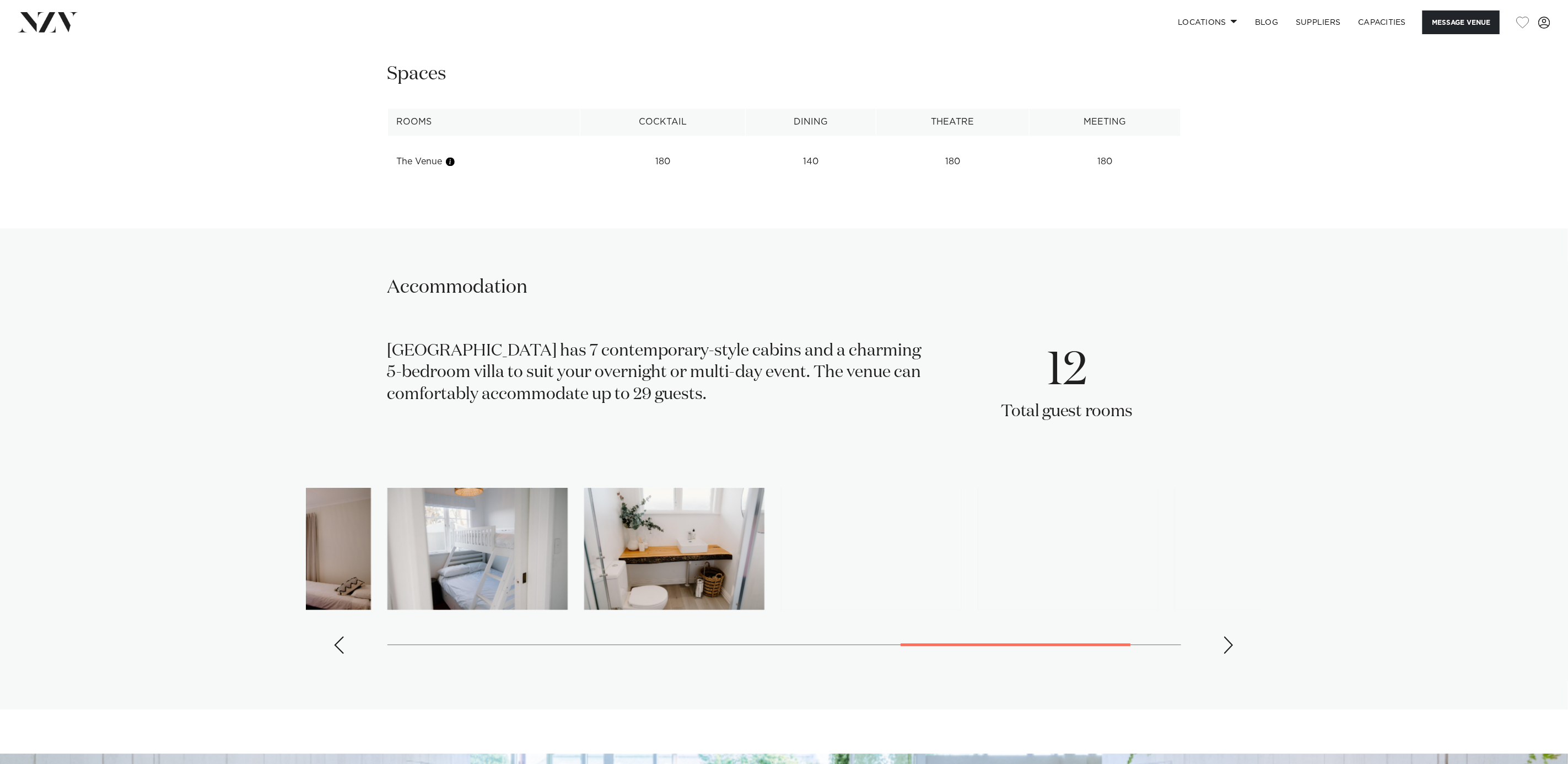
click at [1045, 509] on div "Next slide" at bounding box center [1229, 645] width 11 height 18
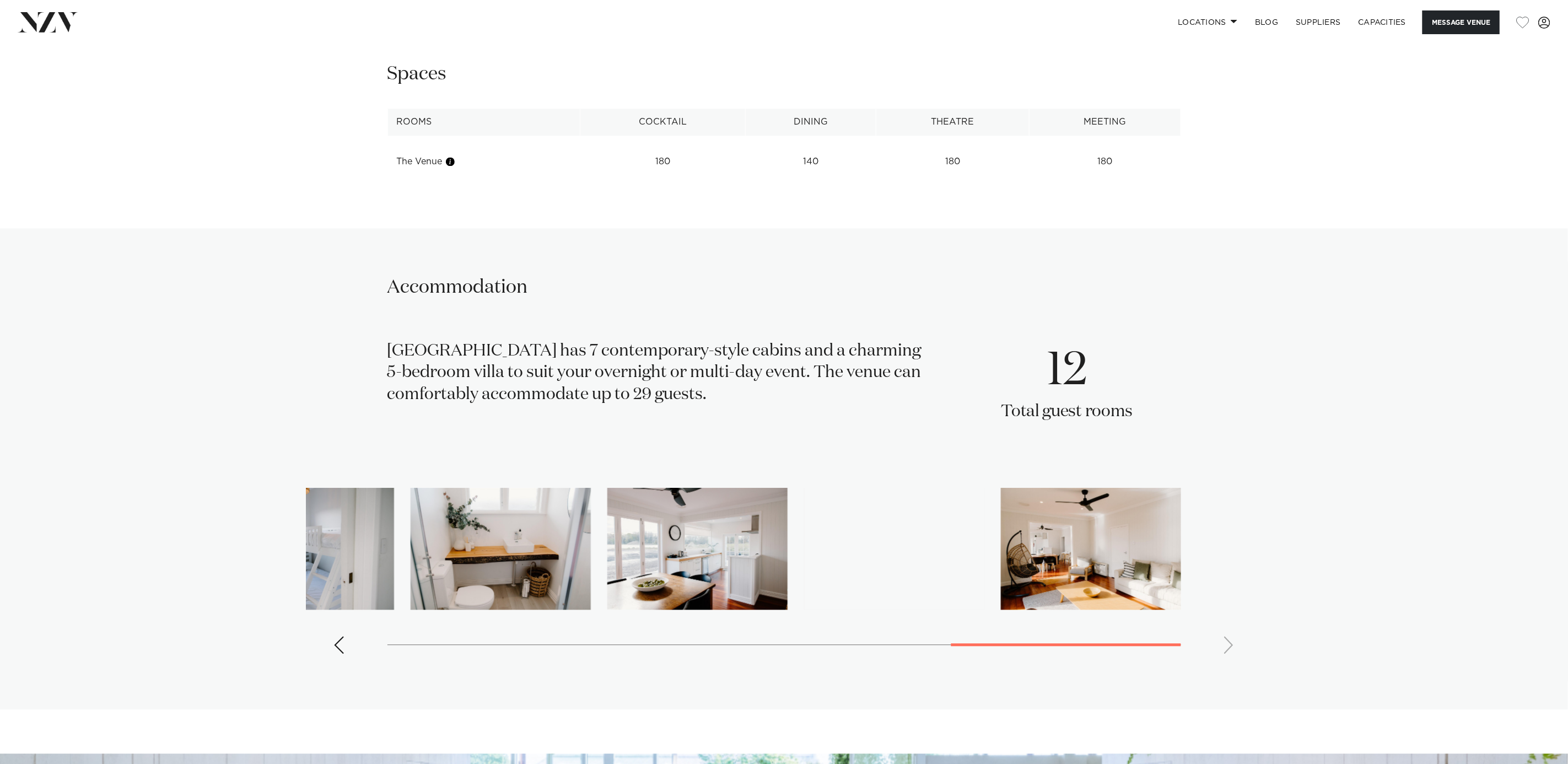
click at [1045, 509] on swiper-container at bounding box center [784, 575] width 956 height 175
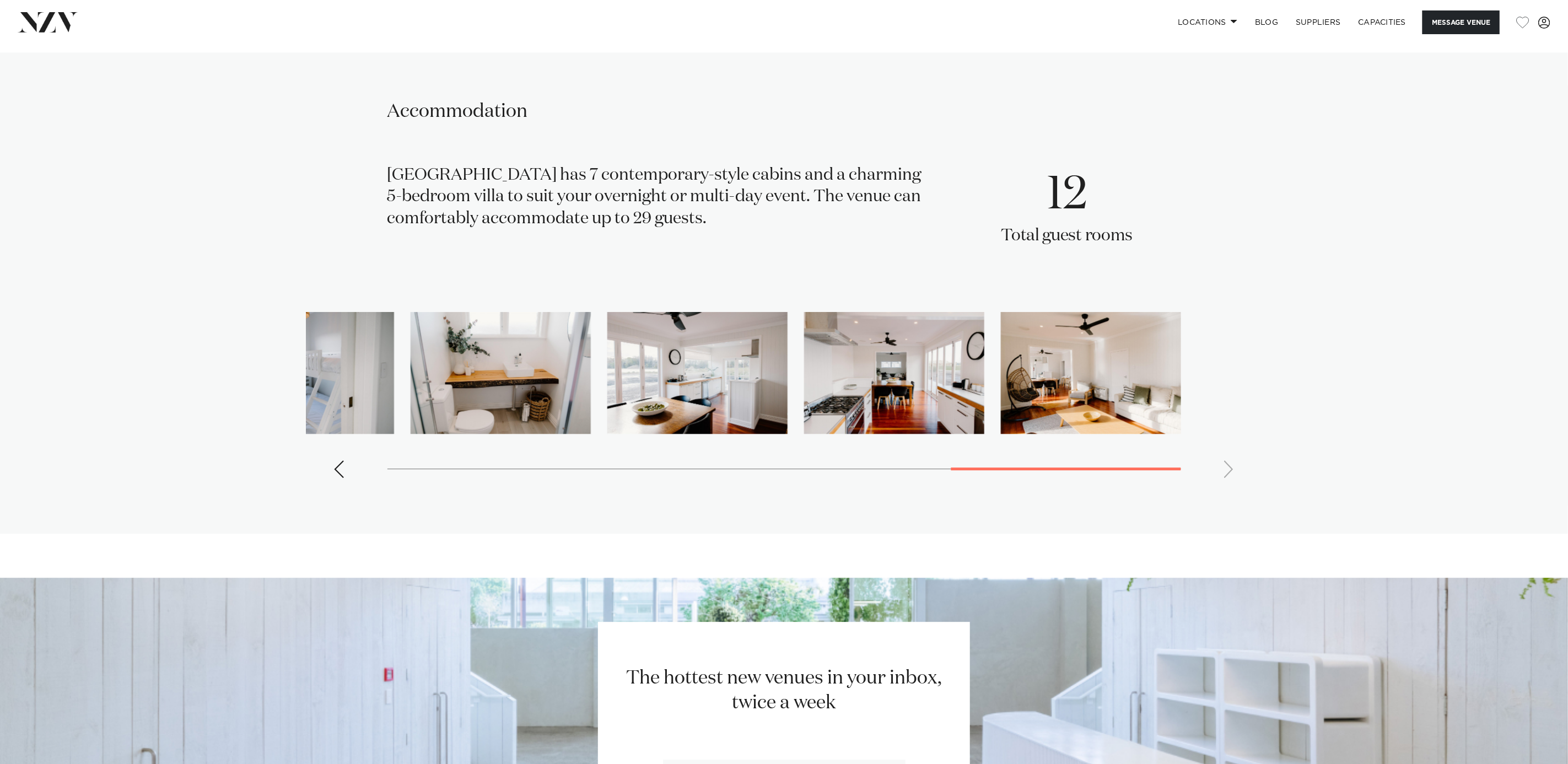
scroll to position [2196, 0]
